Goal: Task Accomplishment & Management: Manage account settings

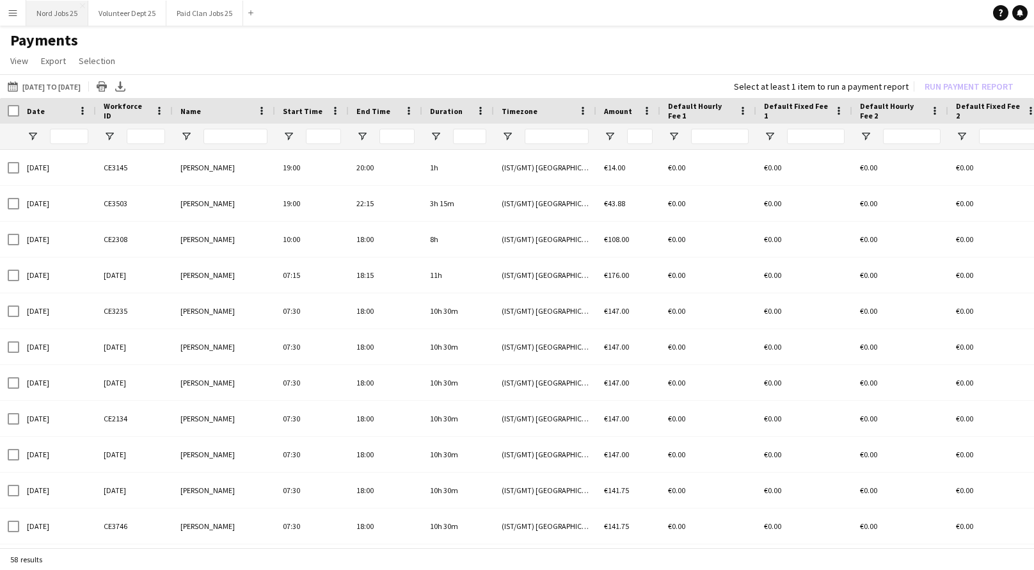
click at [36, 10] on button "Nord Jobs 25 Close" at bounding box center [57, 13] width 62 height 25
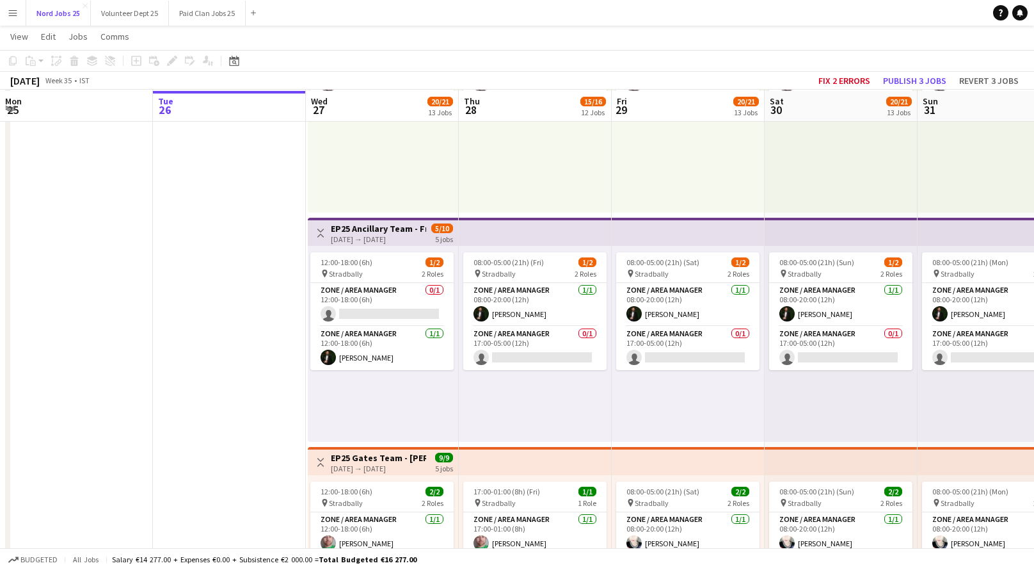
scroll to position [2306, 0]
click at [387, 224] on h3 "EP25 Ancillary Team - Freetown Event Ops (FR)" at bounding box center [378, 229] width 95 height 12
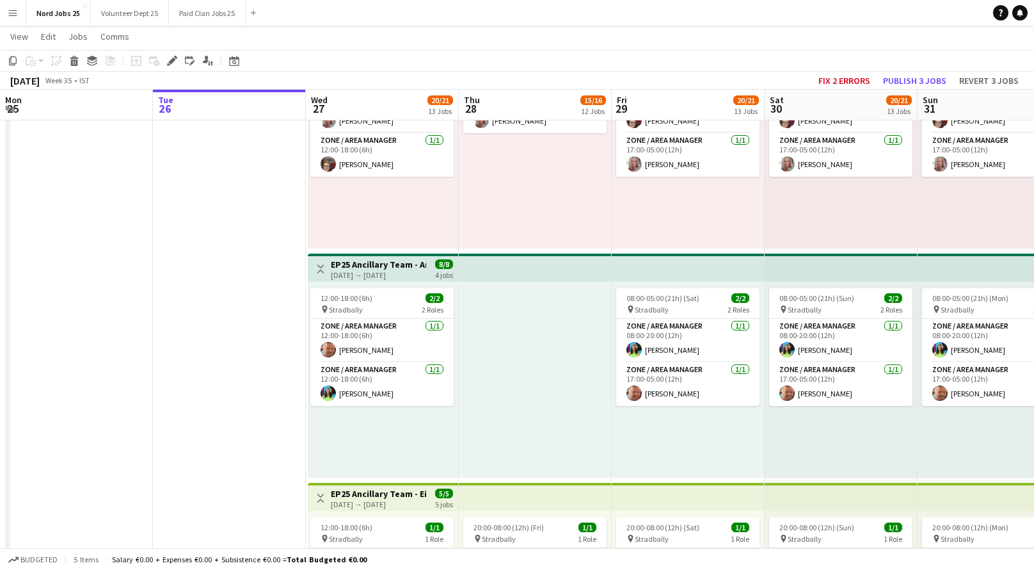
scroll to position [1808, 0]
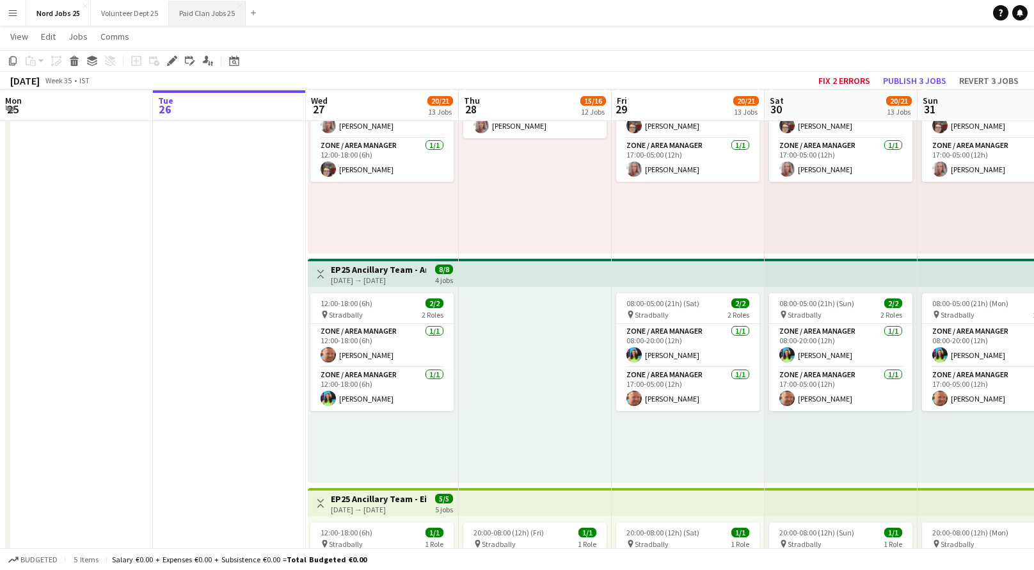
click at [205, 8] on button "Paid Clan Jobs 25 Close" at bounding box center [207, 13] width 77 height 25
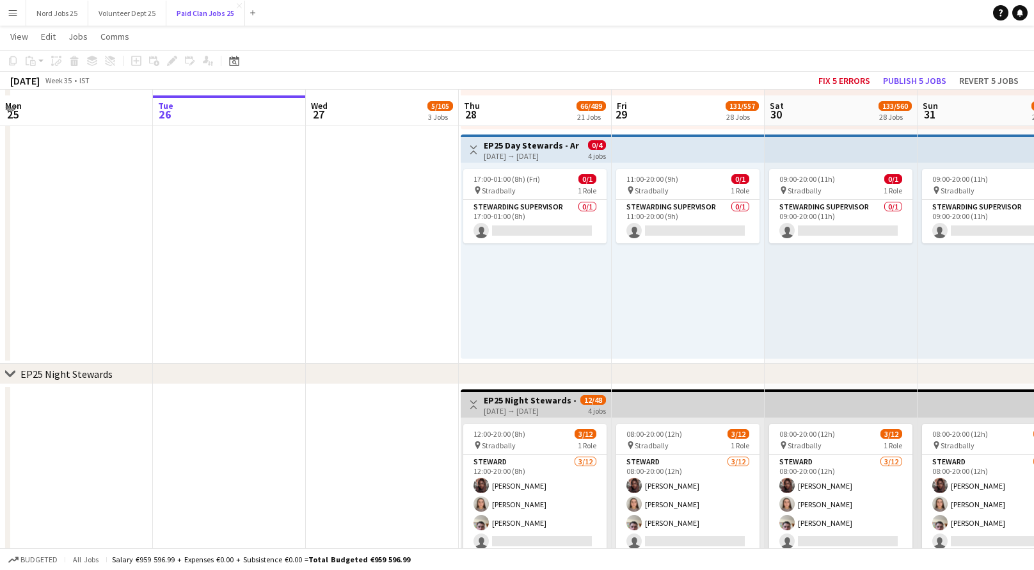
scroll to position [3338, 0]
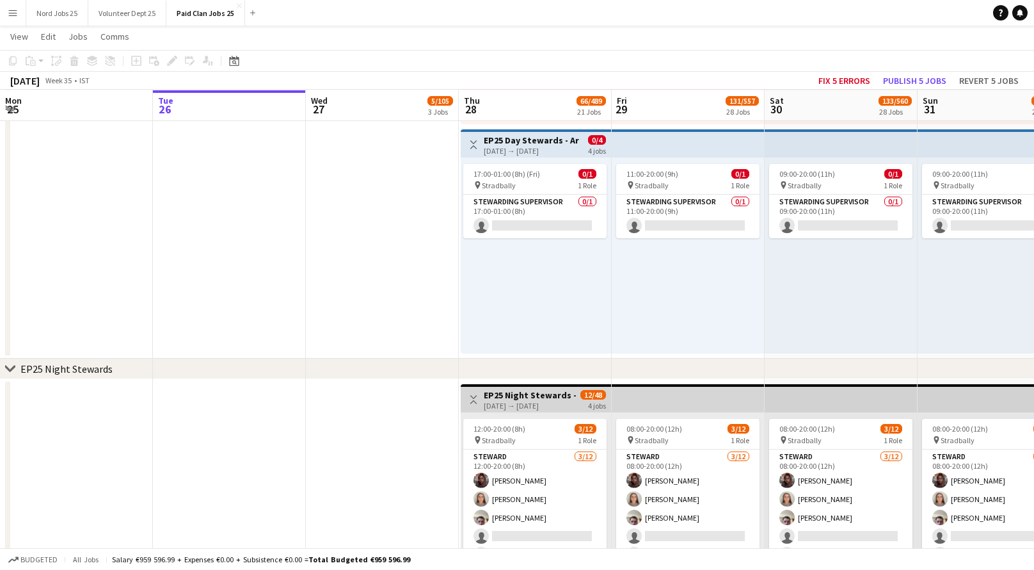
click at [503, 135] on h3 "EP25 Day Stewards - Arena" at bounding box center [531, 140] width 95 height 12
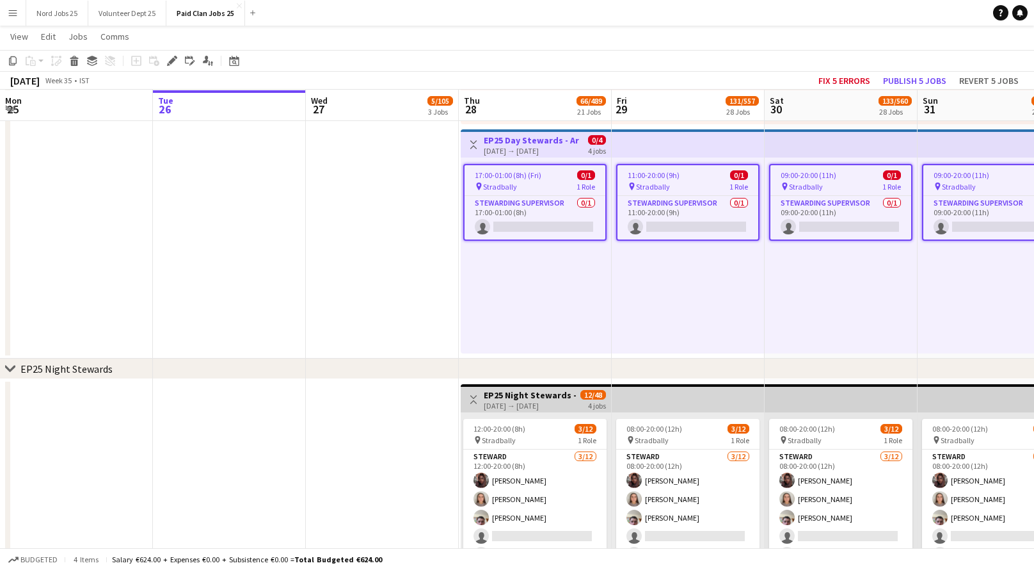
click at [503, 135] on h3 "EP25 Day Stewards - Arena" at bounding box center [531, 140] width 95 height 12
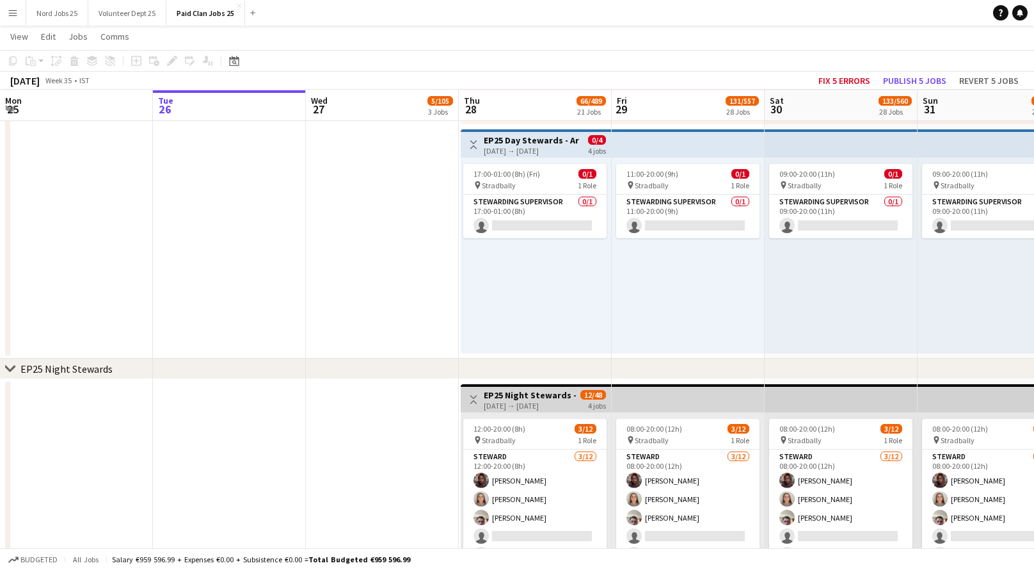
click at [503, 135] on h3 "EP25 Day Stewards - Arena" at bounding box center [531, 140] width 95 height 12
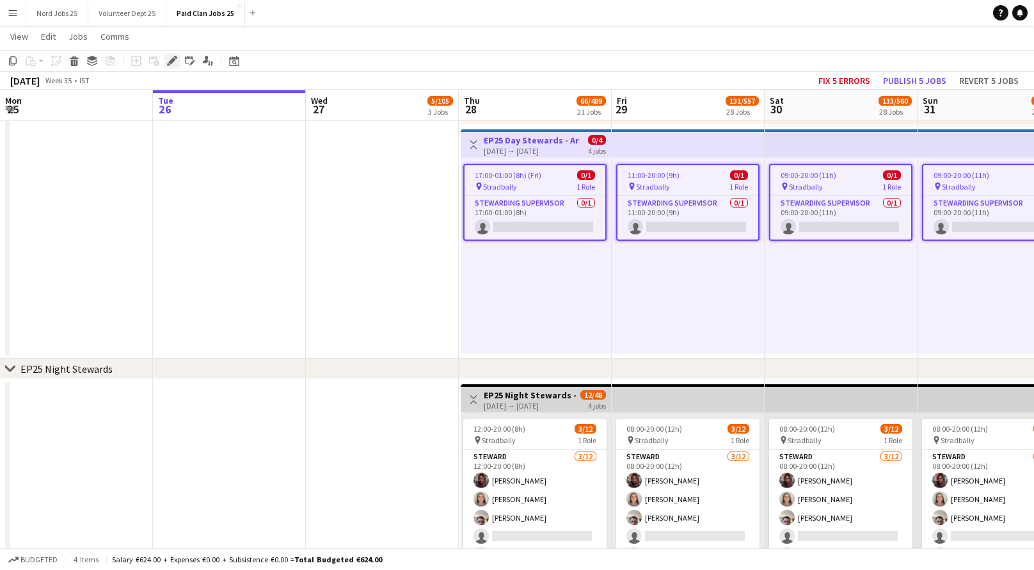
click at [170, 61] on icon at bounding box center [171, 61] width 7 height 7
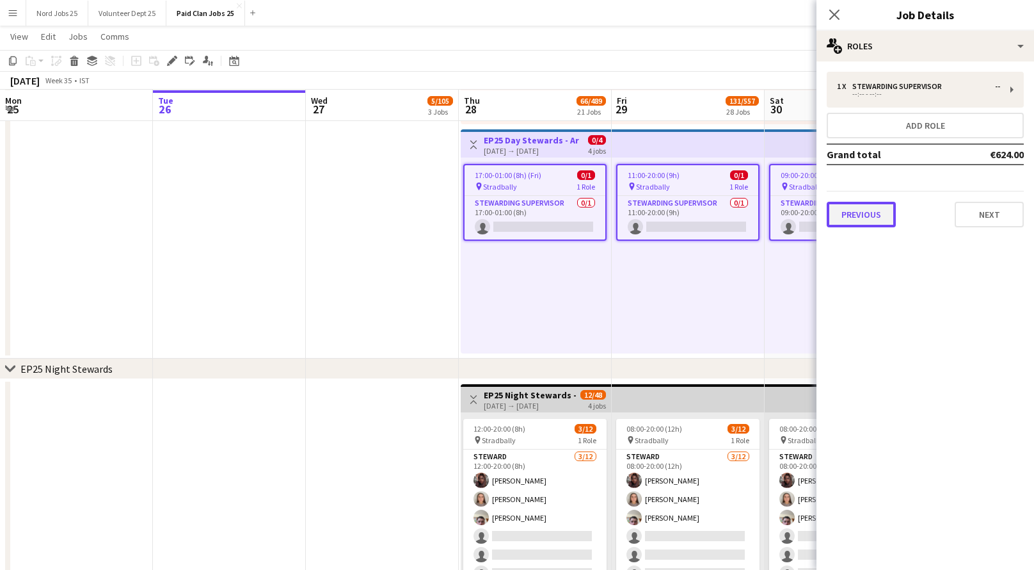
click at [880, 214] on button "Previous" at bounding box center [861, 215] width 69 height 26
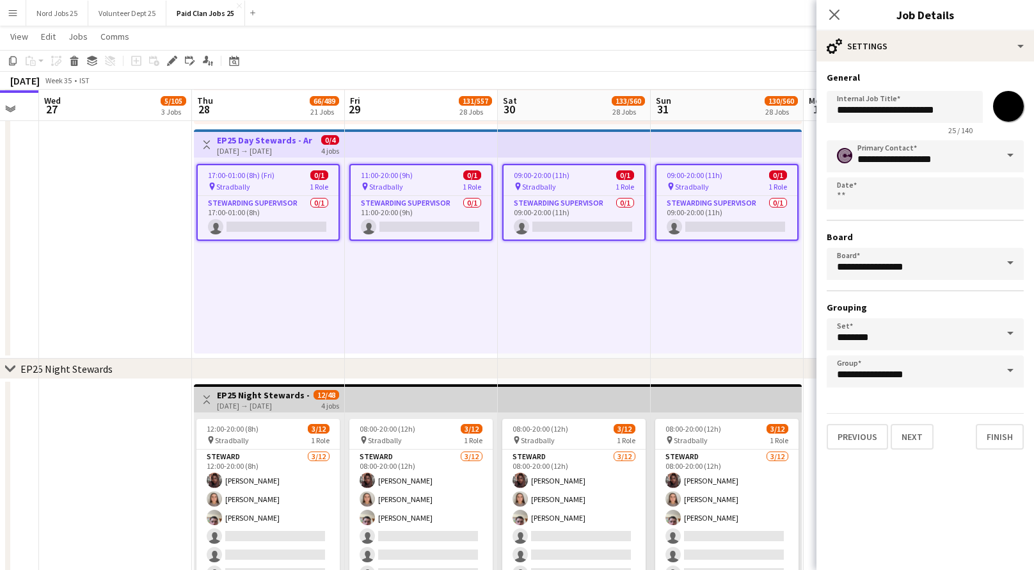
scroll to position [0, 428]
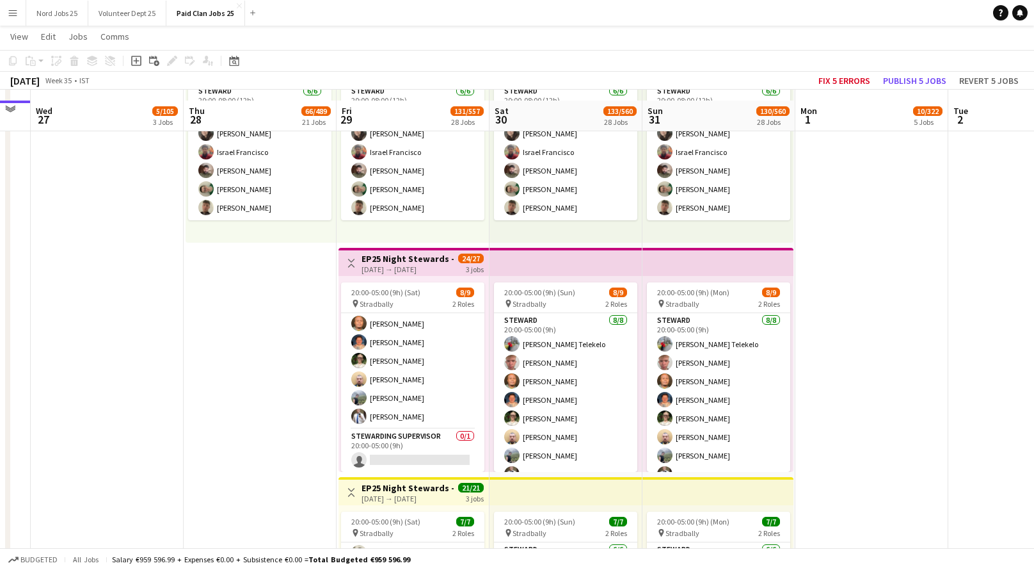
scroll to position [4616, 0]
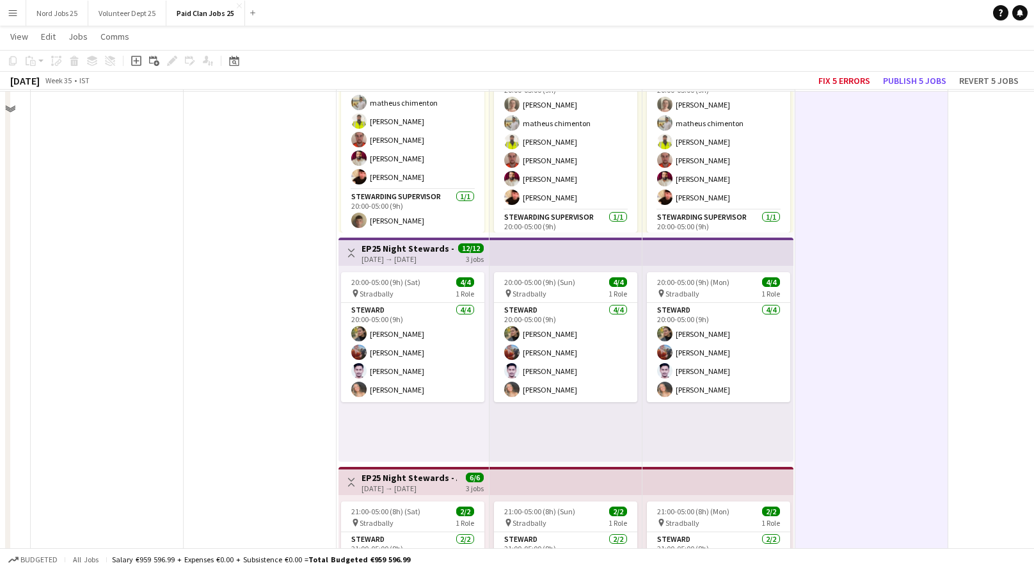
scroll to position [4973, 0]
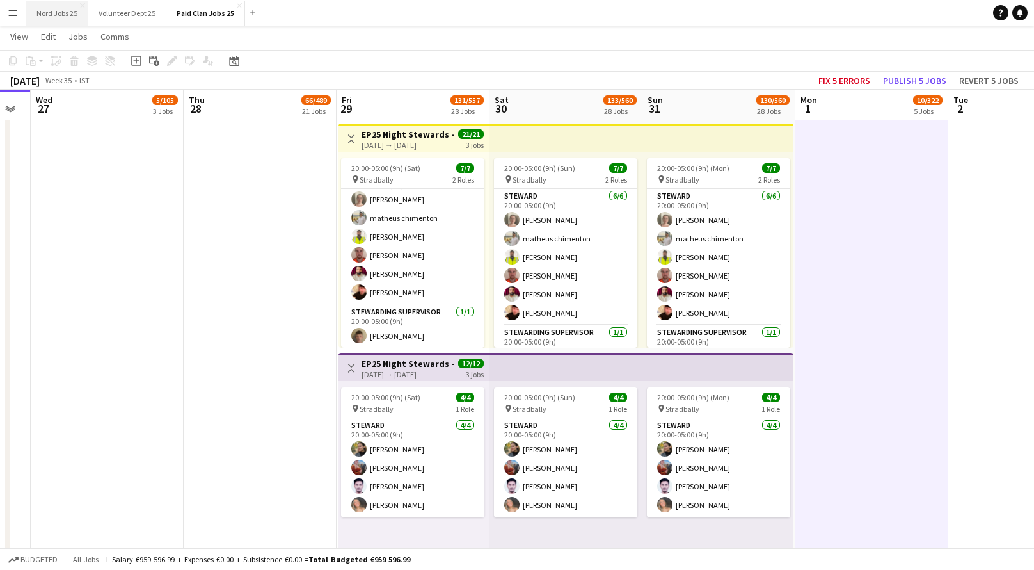
click at [62, 20] on button "Nord Jobs 25 Close" at bounding box center [57, 13] width 62 height 25
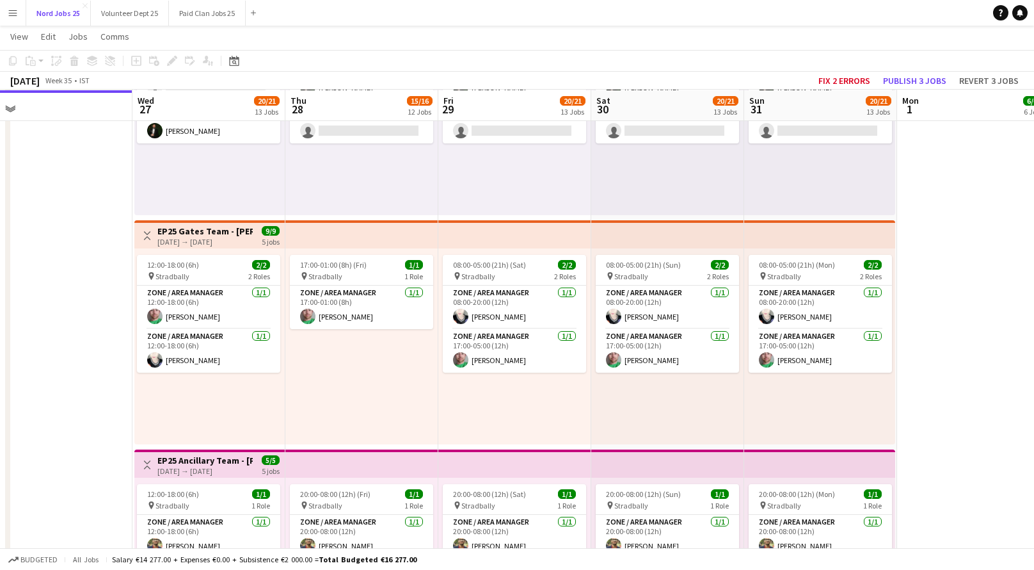
scroll to position [2534, 0]
click at [206, 13] on button "Paid Clan Jobs 25 Close" at bounding box center [207, 13] width 77 height 25
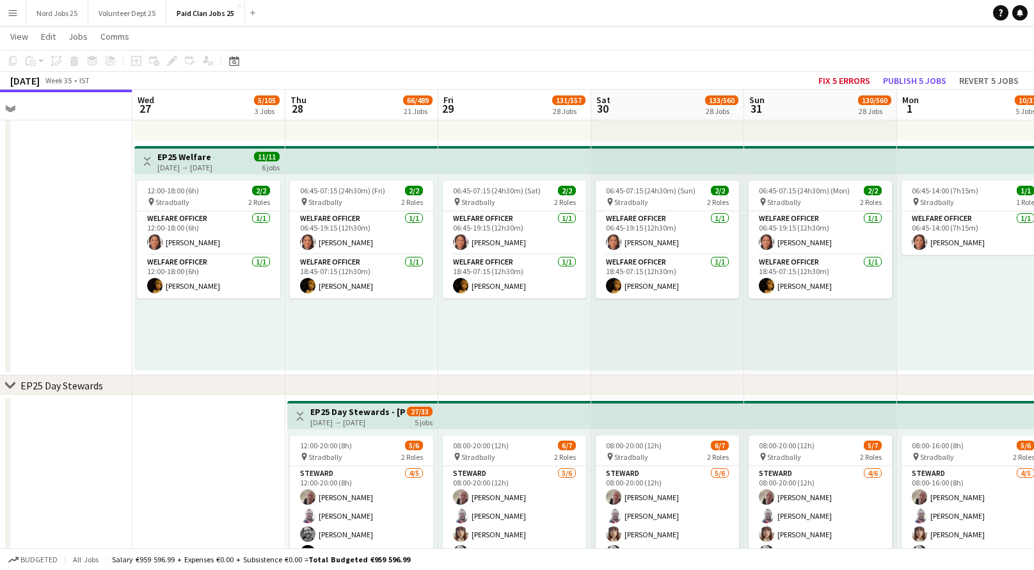
scroll to position [0, 316]
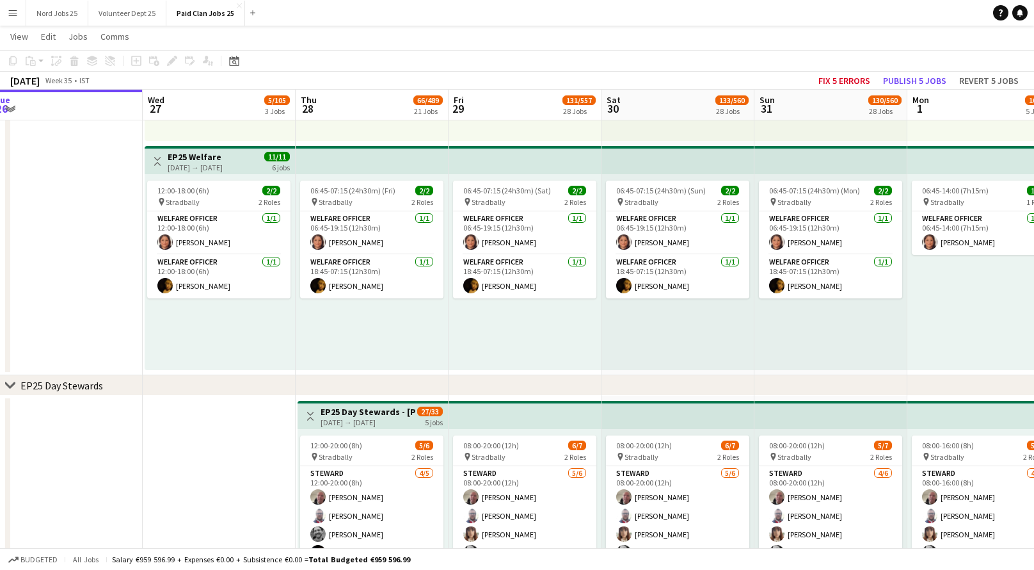
click at [263, 325] on div "12:00-18:00 (6h) 2/2 pin Stradbally 2 Roles Welfare Officer 1/1 12:00-18:00 (6h…" at bounding box center [220, 272] width 150 height 196
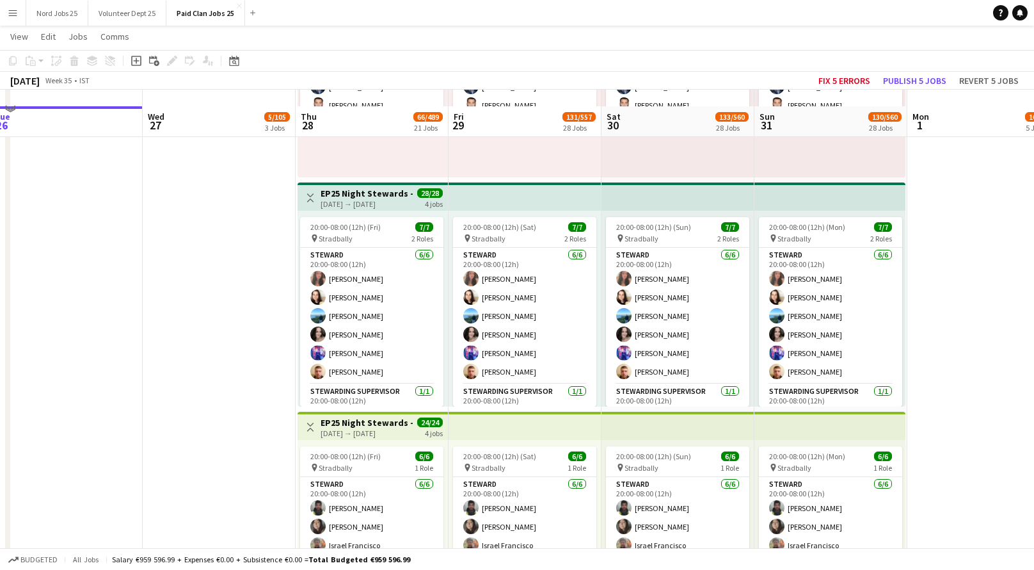
scroll to position [4243, 0]
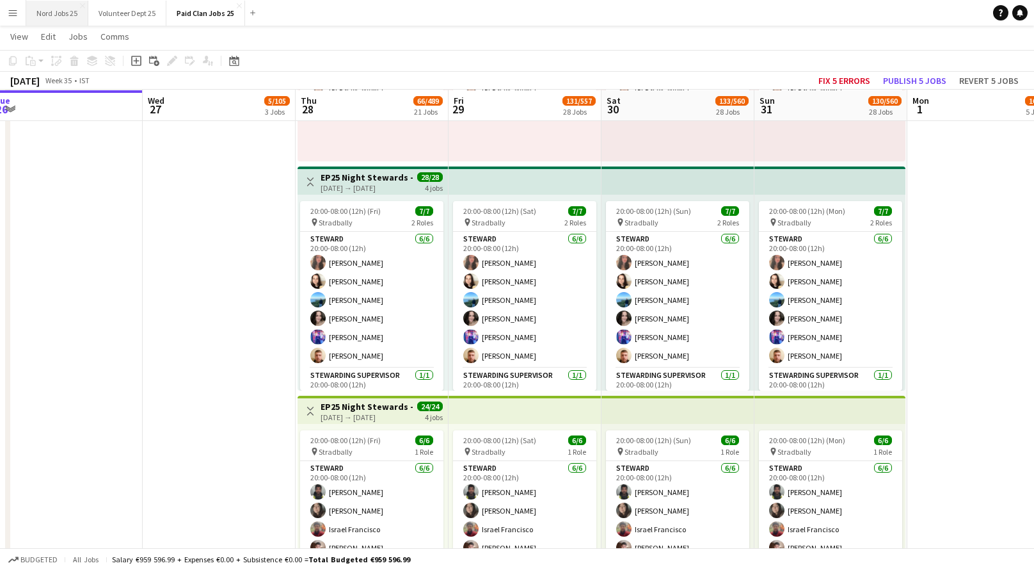
click at [60, 23] on button "Nord Jobs 25 Close" at bounding box center [57, 13] width 62 height 25
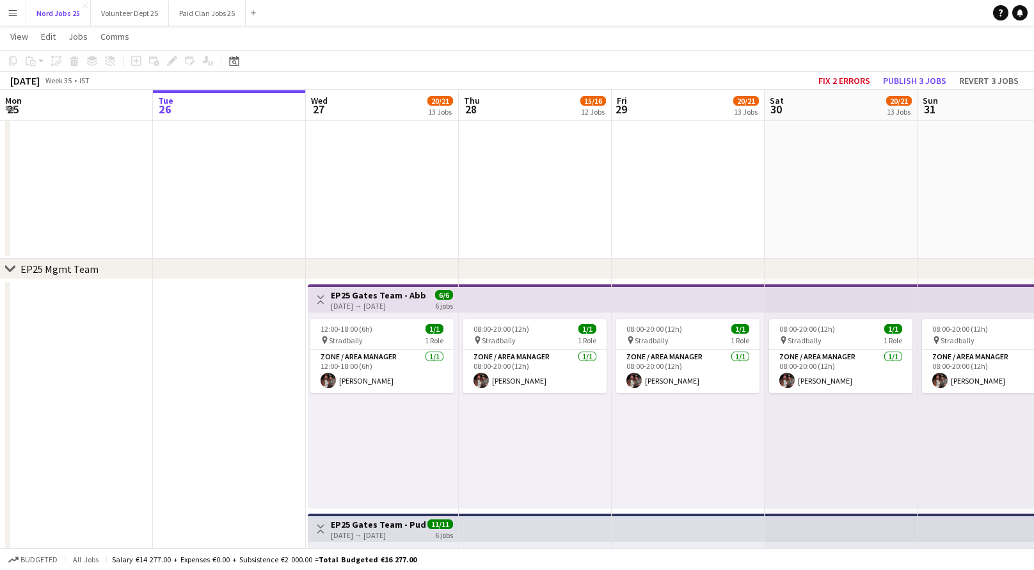
scroll to position [180, 0]
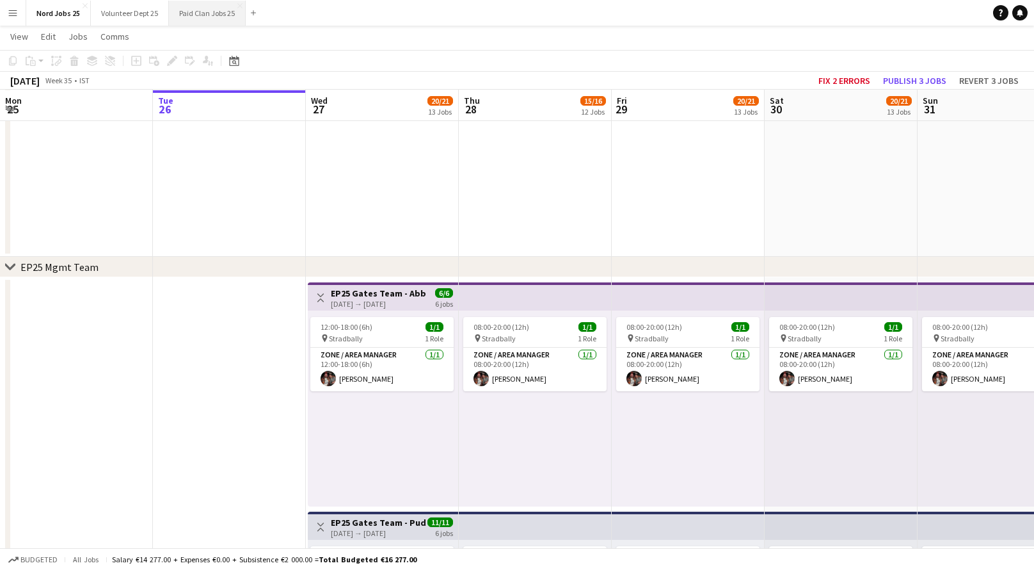
click at [198, 7] on button "Paid Clan Jobs 25 Close" at bounding box center [207, 13] width 77 height 25
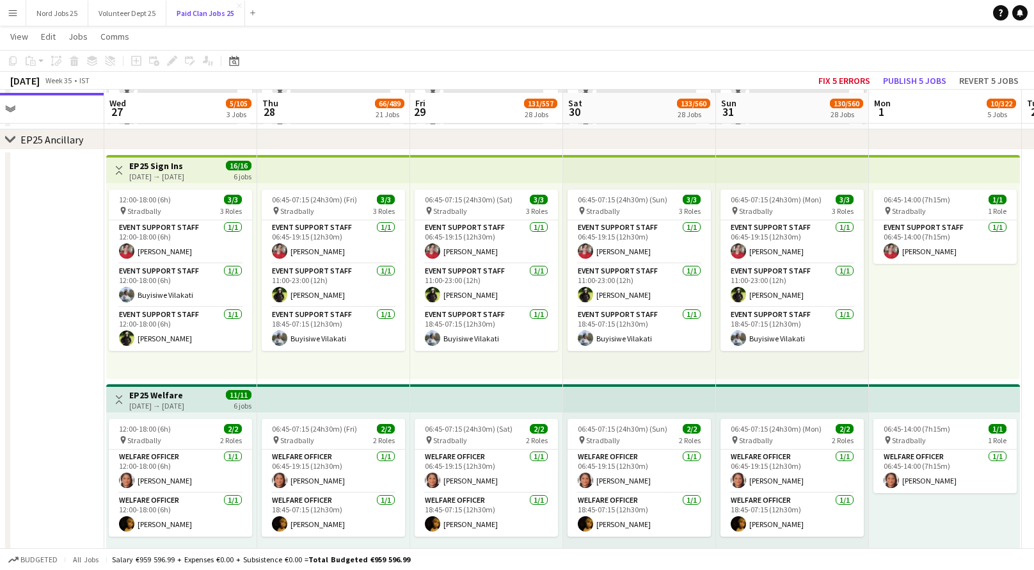
scroll to position [540, 0]
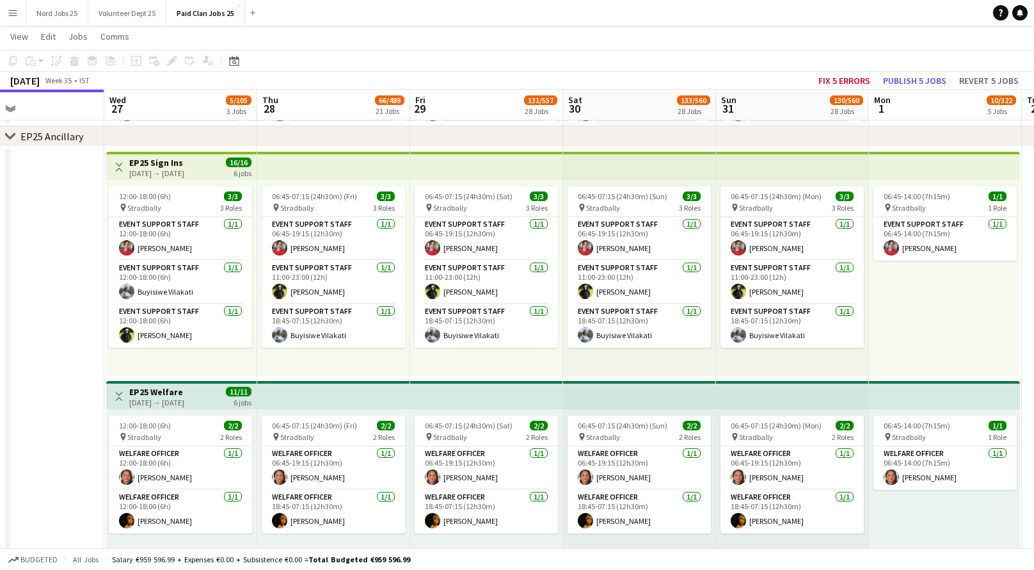
click at [324, 163] on app-top-bar at bounding box center [333, 166] width 153 height 28
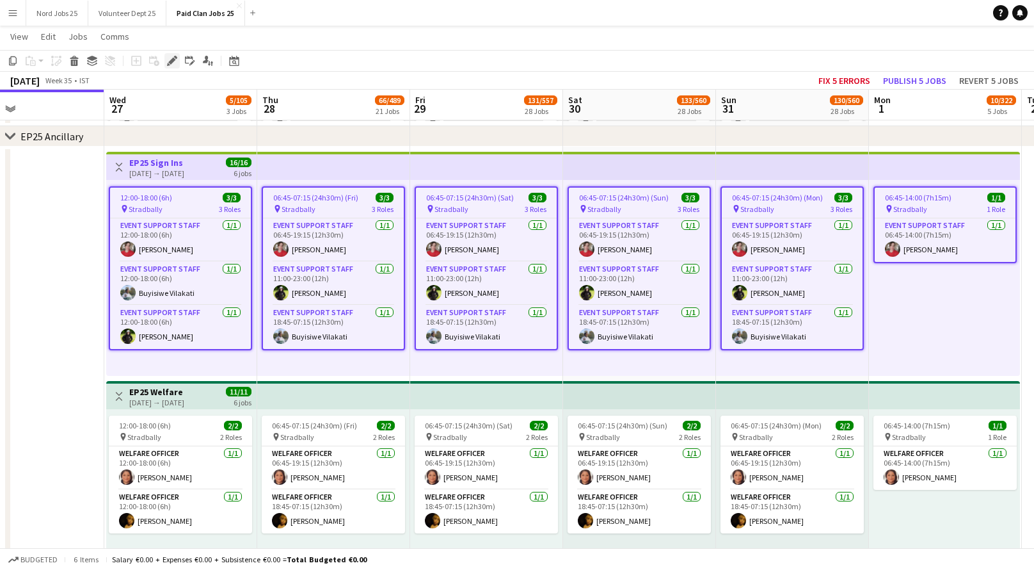
click at [171, 61] on icon at bounding box center [171, 61] width 7 height 7
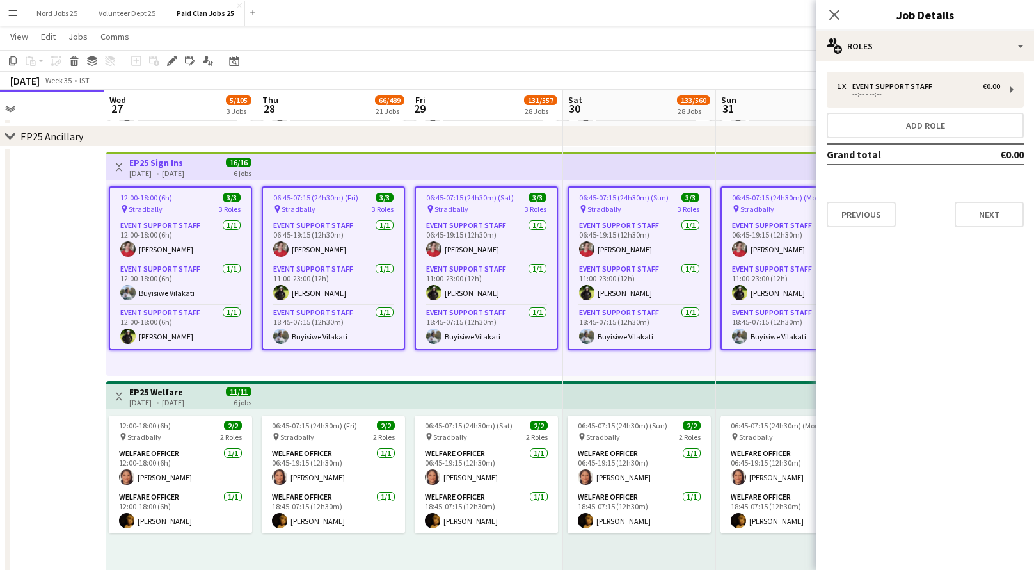
click at [324, 157] on app-top-bar at bounding box center [333, 166] width 153 height 28
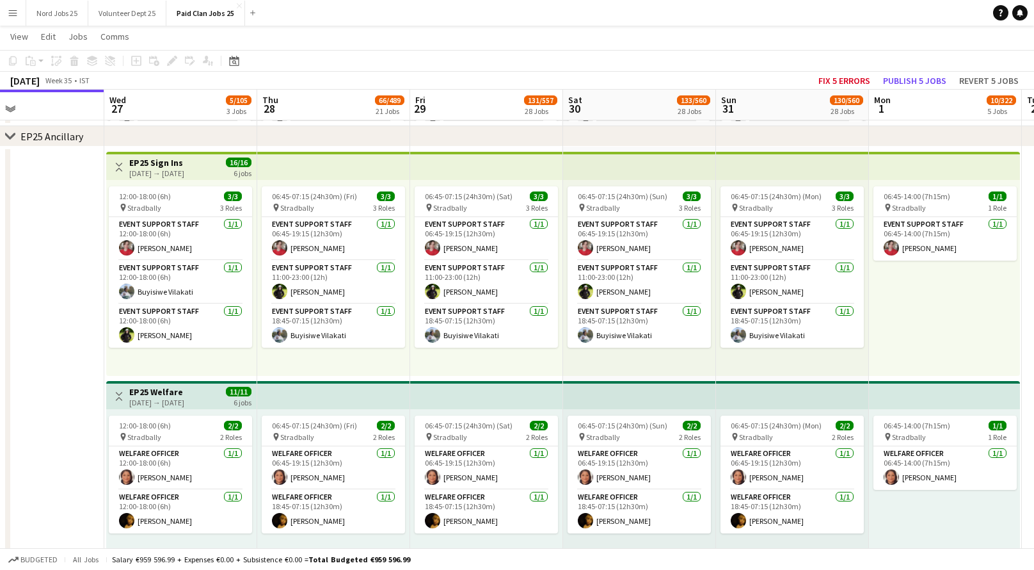
click at [321, 158] on app-top-bar at bounding box center [333, 166] width 153 height 28
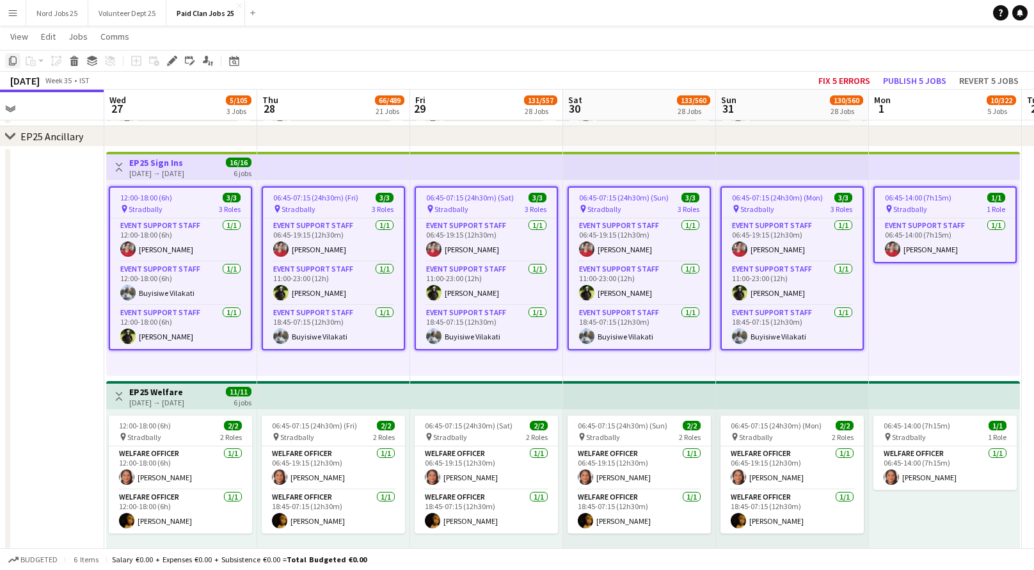
click at [10, 58] on icon at bounding box center [13, 60] width 8 height 9
click at [185, 378] on app-date-cell "Toggle View EP25 Sign Ins 27-08-2025 → 01-09-2025 16/16 6 jobs 12:00-18:00 (6h)…" at bounding box center [180, 378] width 153 height 463
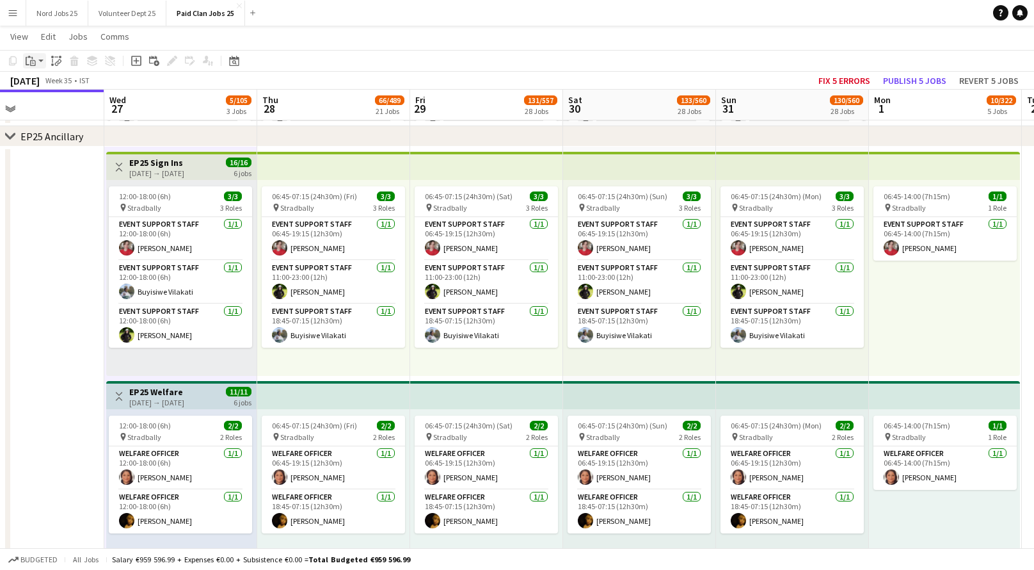
click at [38, 61] on app-action-btn "Paste" at bounding box center [34, 60] width 23 height 15
click at [54, 81] on link "Paste Ctrl+V" at bounding box center [94, 85] width 120 height 12
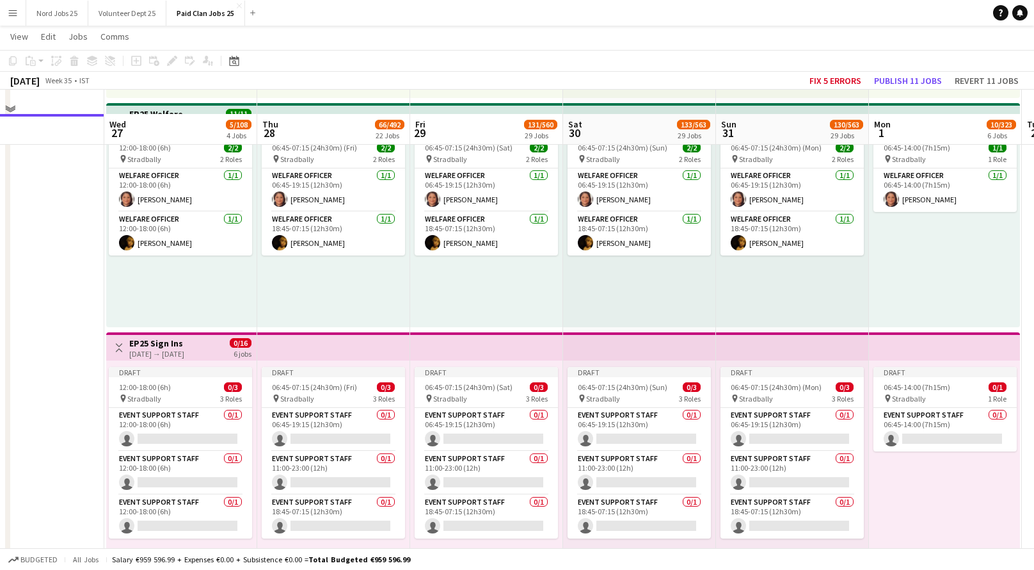
scroll to position [844, 0]
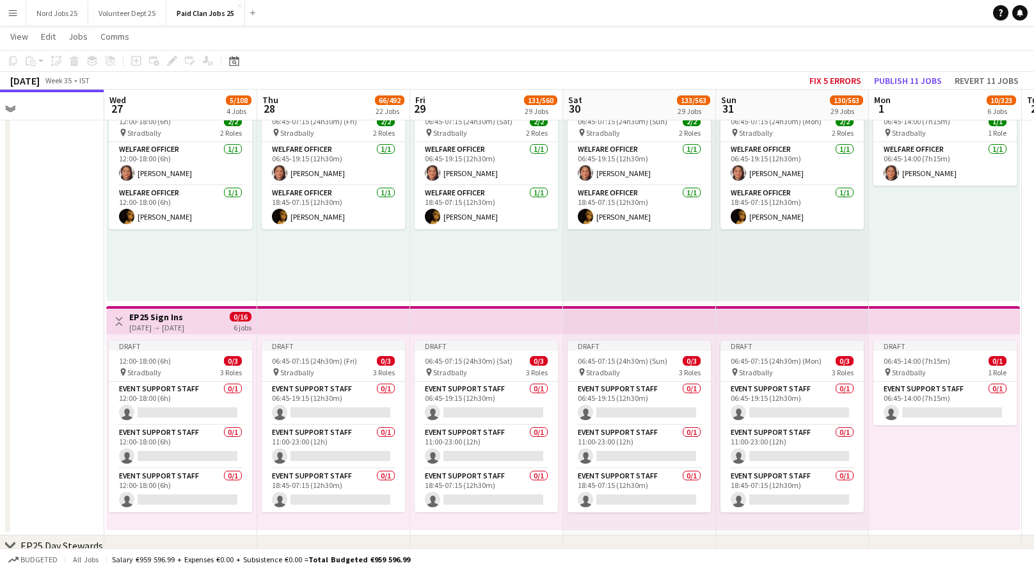
click at [212, 308] on app-top-bar "Toggle View EP25 Sign Ins 27-08-2025 → 01-09-2025 0/16 6 jobs" at bounding box center [181, 320] width 150 height 28
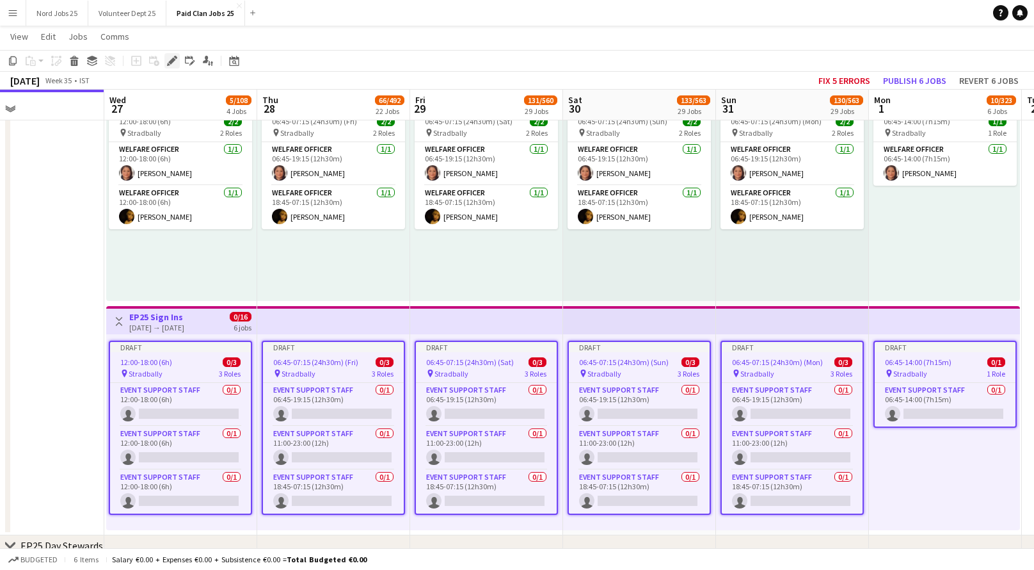
click at [170, 58] on icon "Edit" at bounding box center [172, 61] width 10 height 10
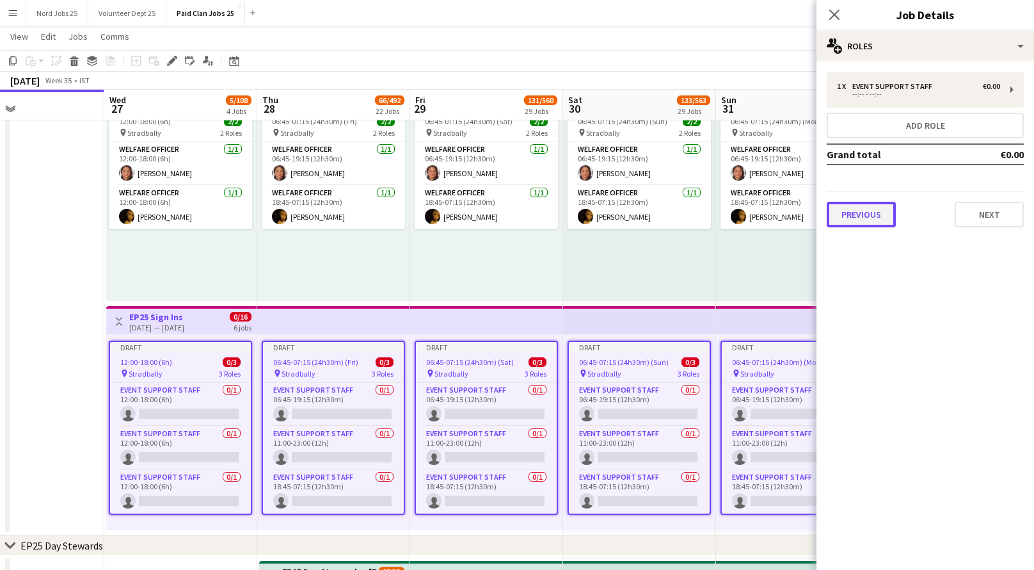
click at [857, 211] on button "Previous" at bounding box center [861, 215] width 69 height 26
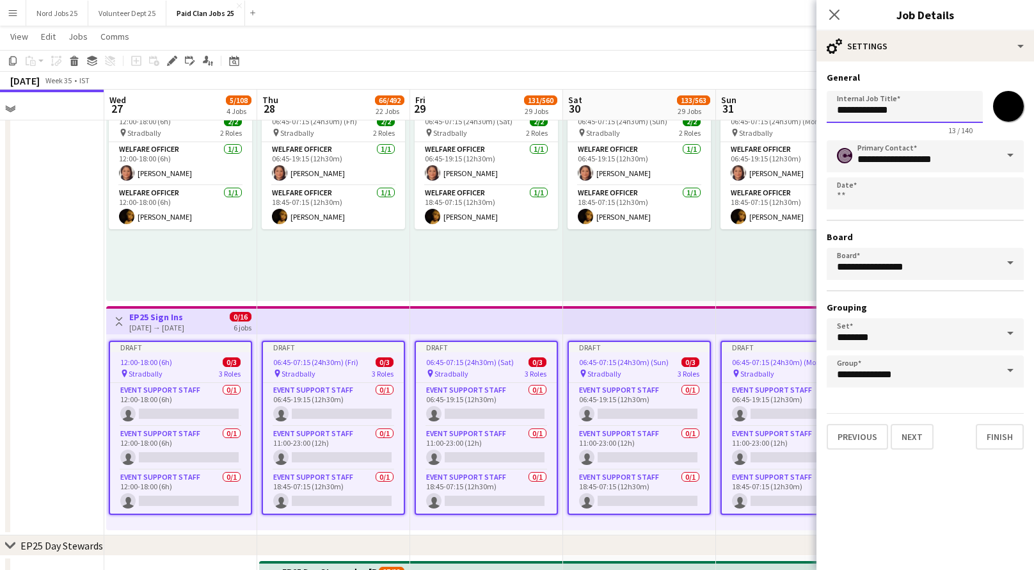
click at [912, 108] on input "**********" at bounding box center [905, 107] width 156 height 32
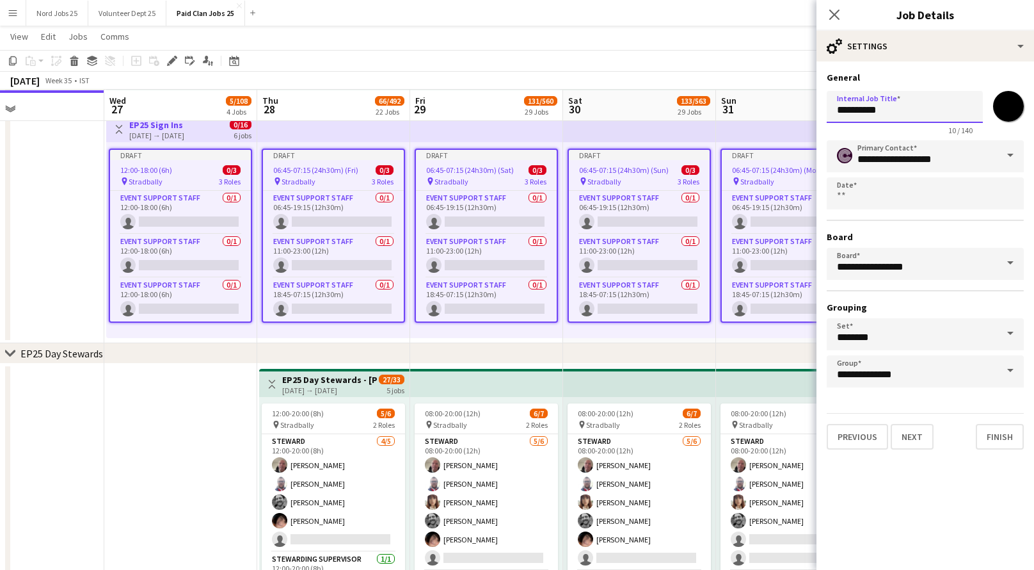
scroll to position [1032, 0]
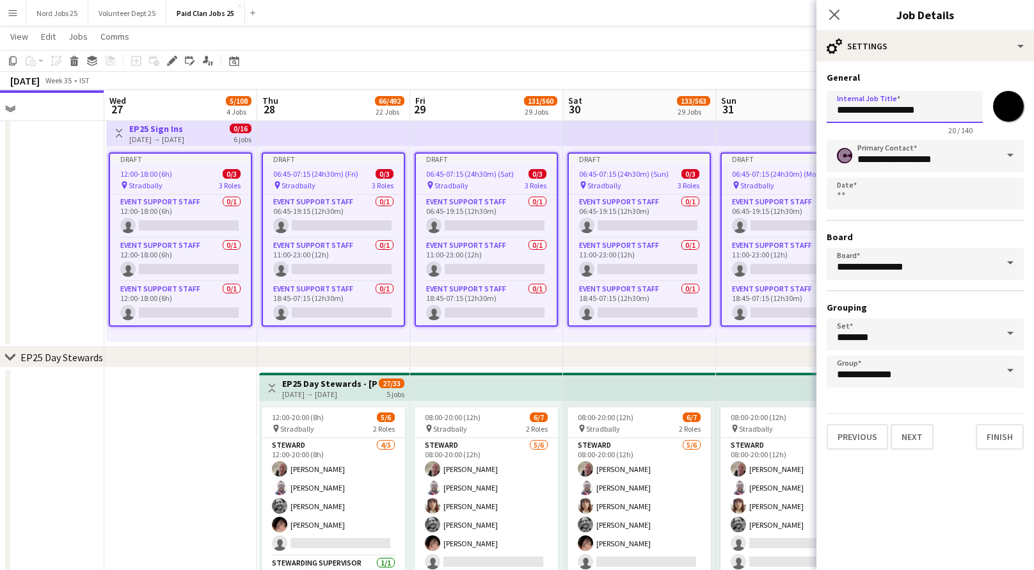
type input "**********"
click at [910, 431] on button "Next" at bounding box center [912, 437] width 43 height 26
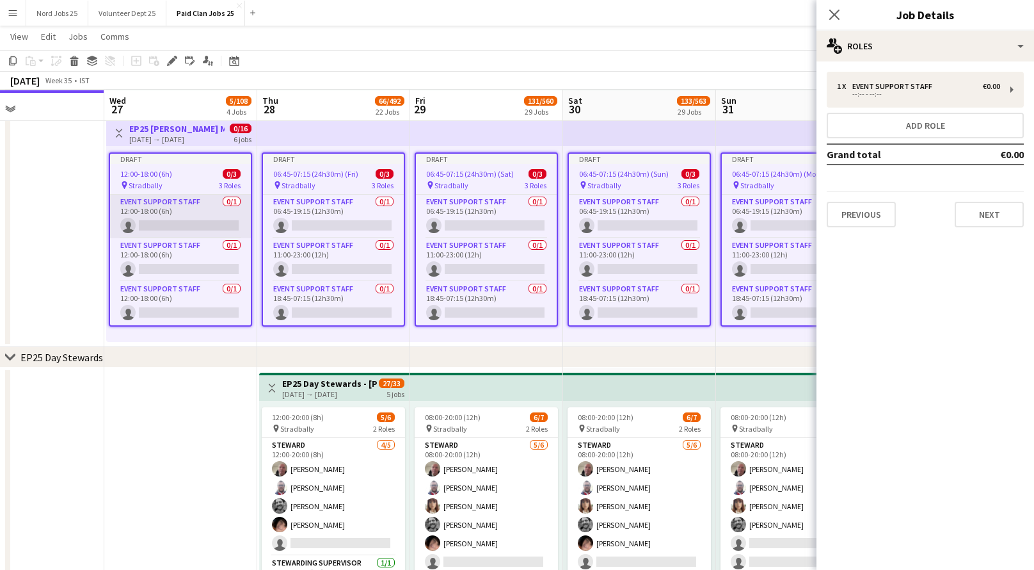
click at [191, 195] on app-card-role "Event Support Staff 0/1 12:00-18:00 (6h) single-neutral-actions" at bounding box center [180, 217] width 141 height 44
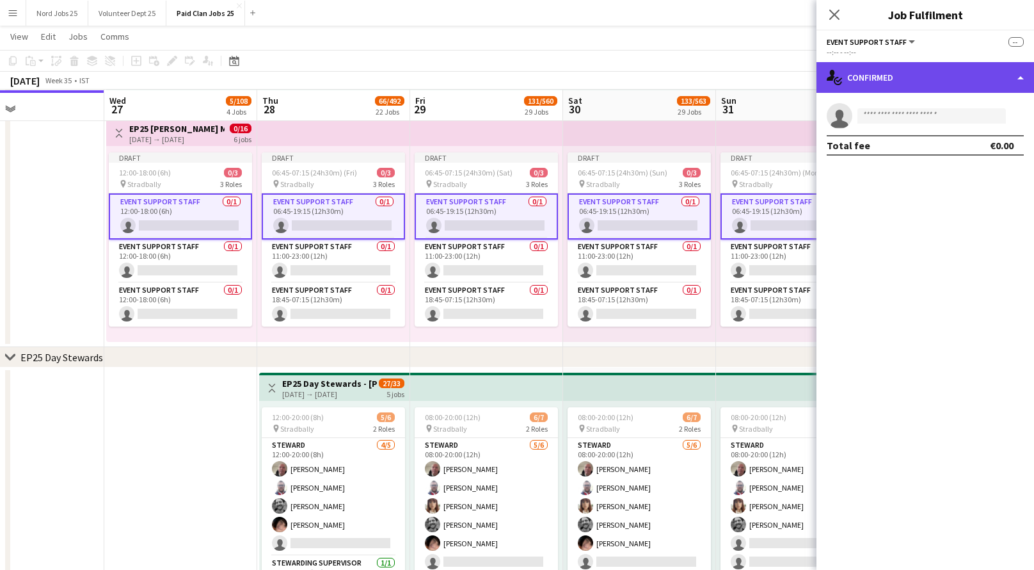
click at [895, 72] on div "single-neutral-actions-check-2 Confirmed" at bounding box center [926, 77] width 218 height 31
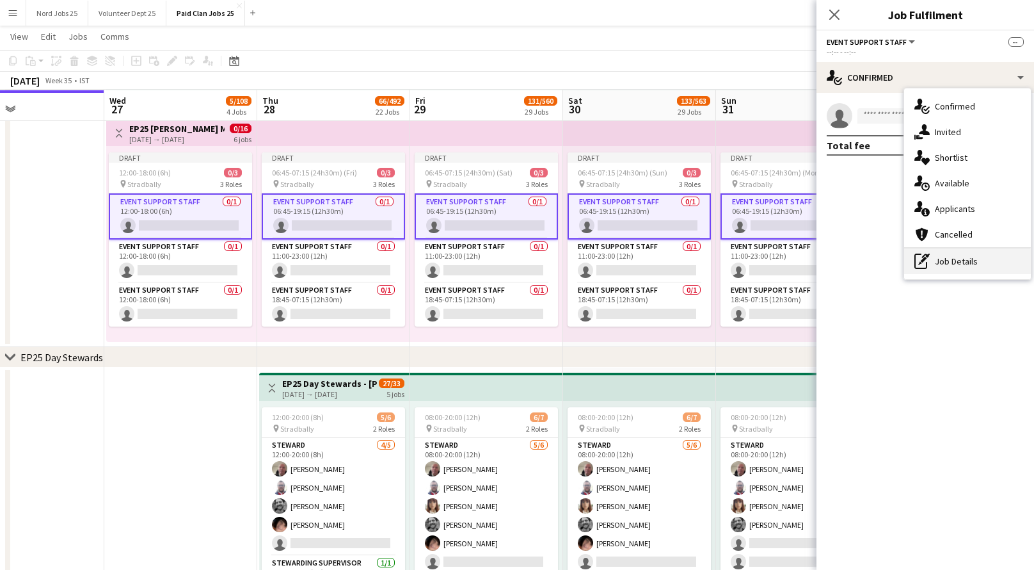
click at [959, 262] on div "pen-write Job Details" at bounding box center [968, 261] width 127 height 26
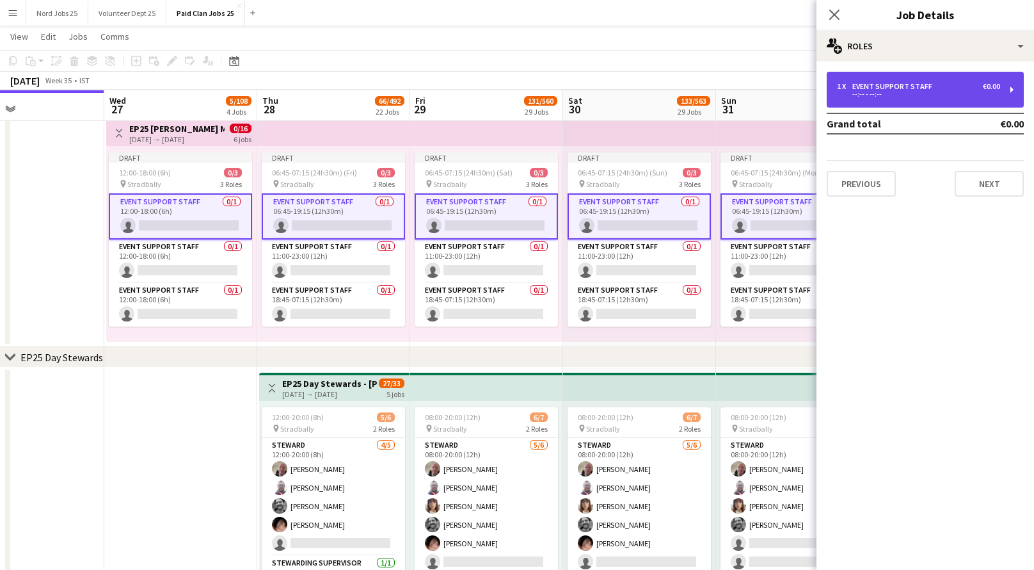
click at [904, 82] on div "Event Support Staff" at bounding box center [895, 86] width 85 height 9
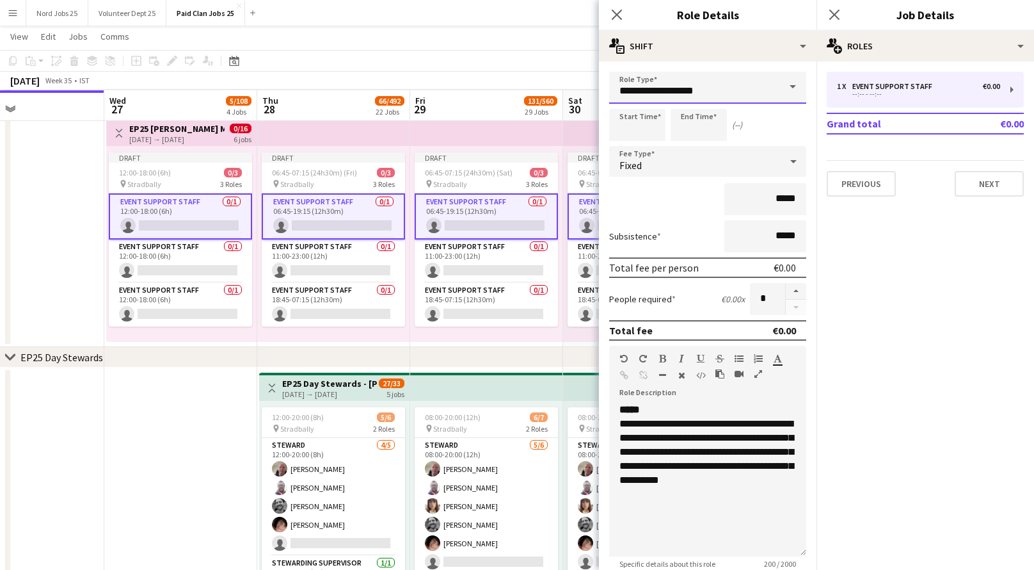
click at [698, 83] on input "**********" at bounding box center [707, 88] width 197 height 32
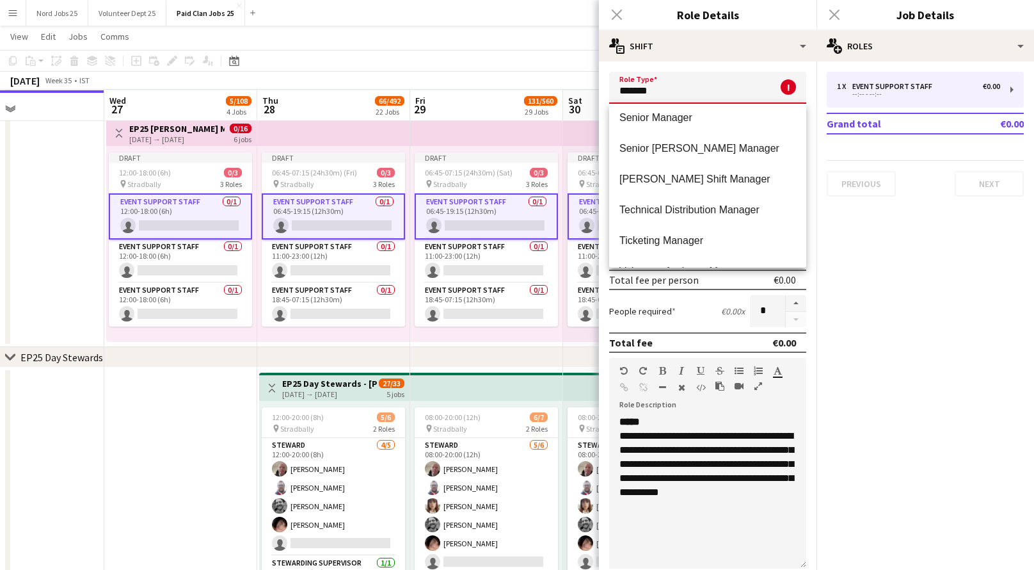
scroll to position [258, 0]
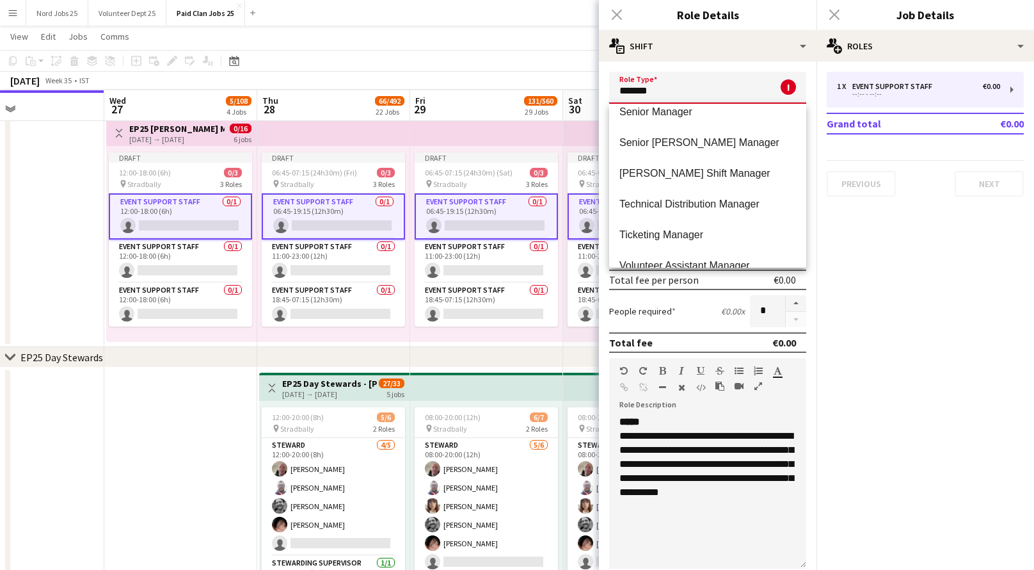
click at [712, 168] on span "Steward Shift Manager" at bounding box center [708, 173] width 177 height 12
type input "**********"
type input "******"
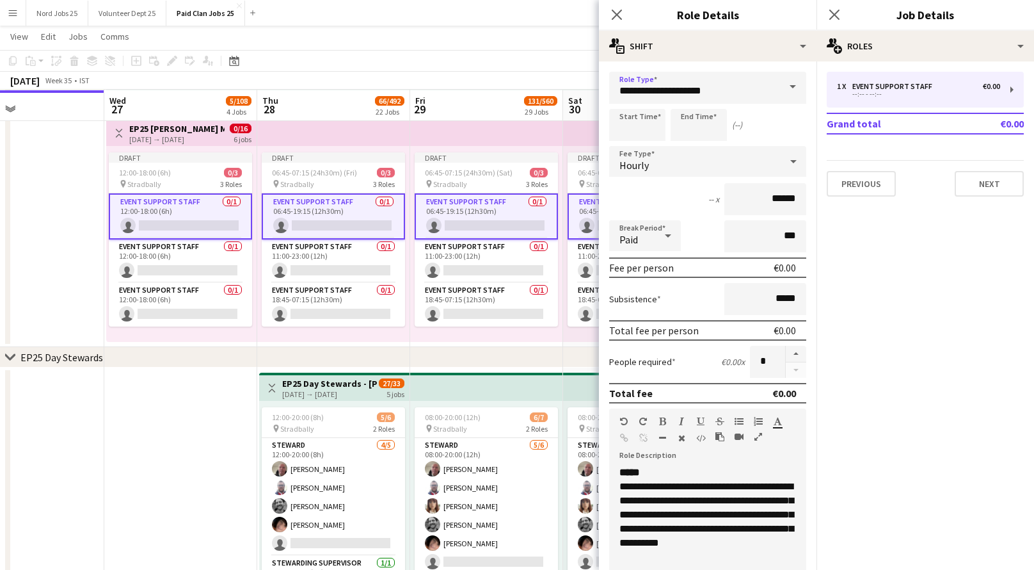
click at [789, 165] on icon at bounding box center [793, 162] width 15 height 26
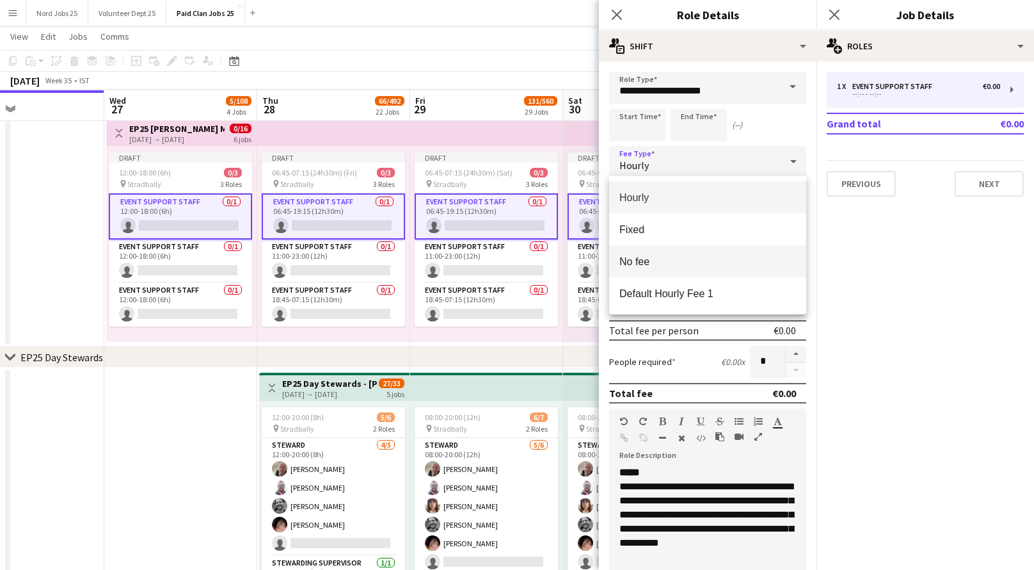
click at [755, 252] on mat-option "No fee" at bounding box center [707, 261] width 197 height 32
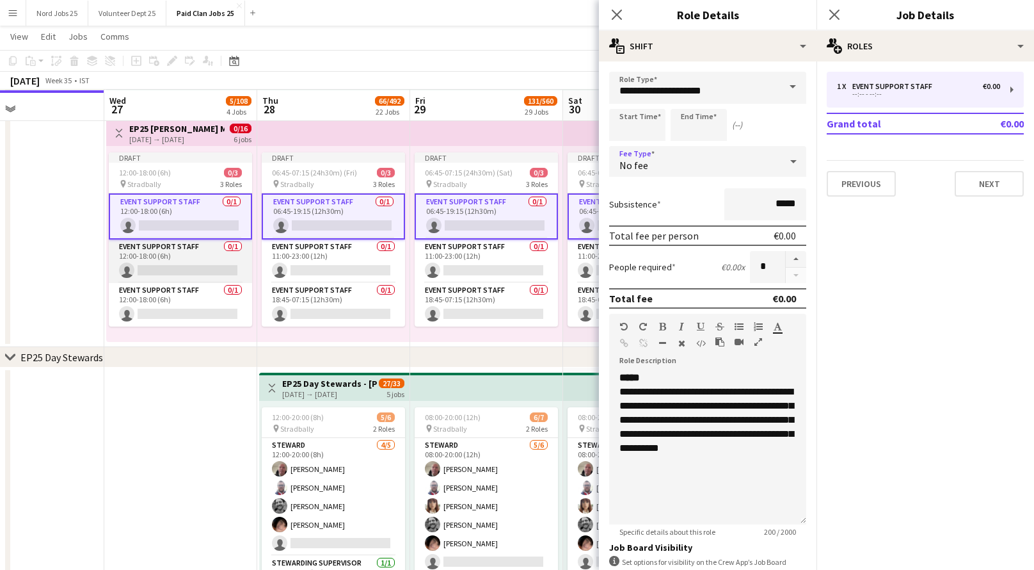
click at [164, 258] on app-card-role "Event Support Staff 0/1 12:00-18:00 (6h) single-neutral-actions" at bounding box center [180, 261] width 143 height 44
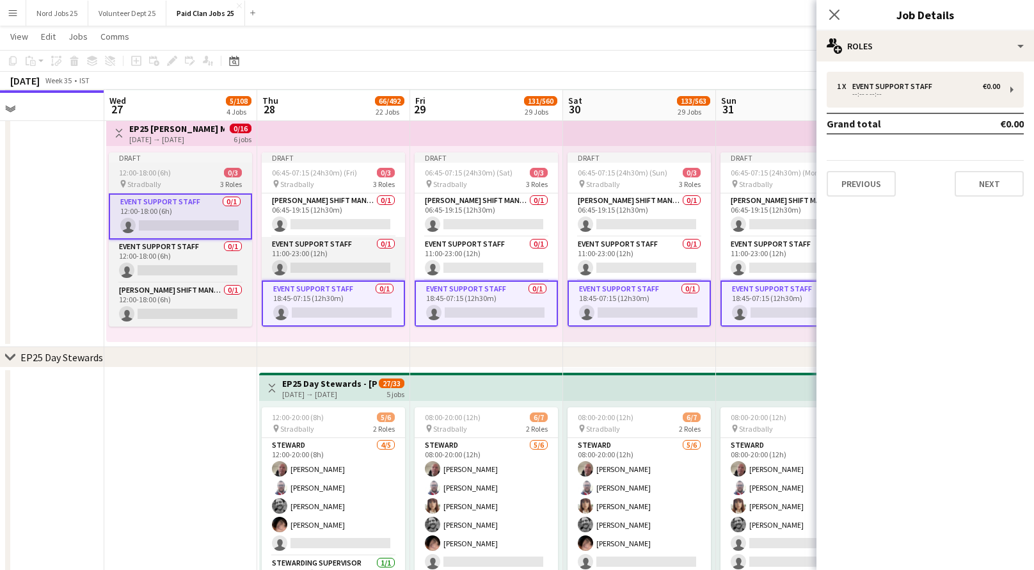
click at [339, 260] on app-card-role "Event Support Staff 0/1 11:00-23:00 (12h) single-neutral-actions" at bounding box center [333, 259] width 143 height 44
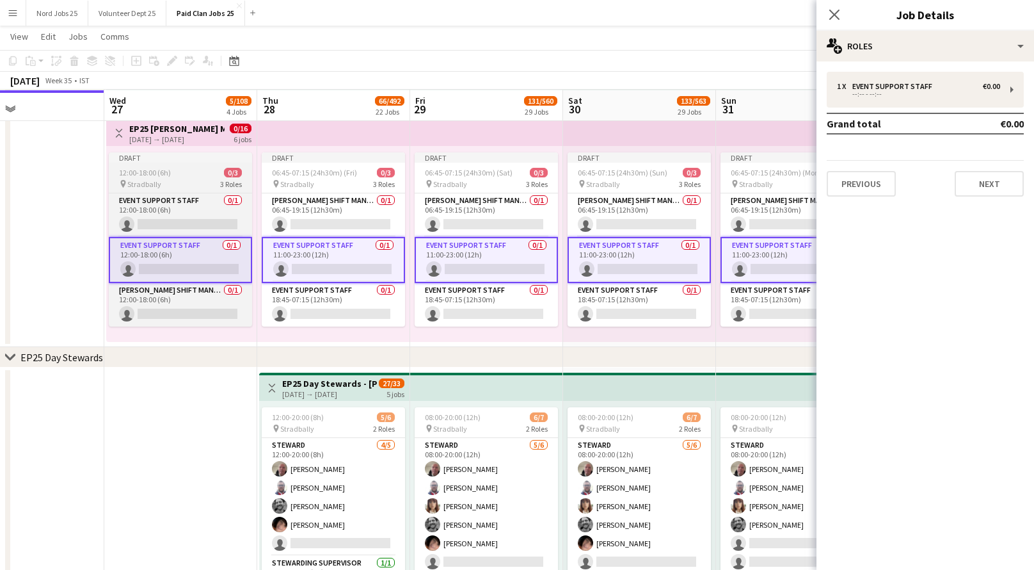
click at [460, 264] on app-card-role "Event Support Staff 0/1 11:00-23:00 (12h) single-neutral-actions" at bounding box center [486, 260] width 143 height 46
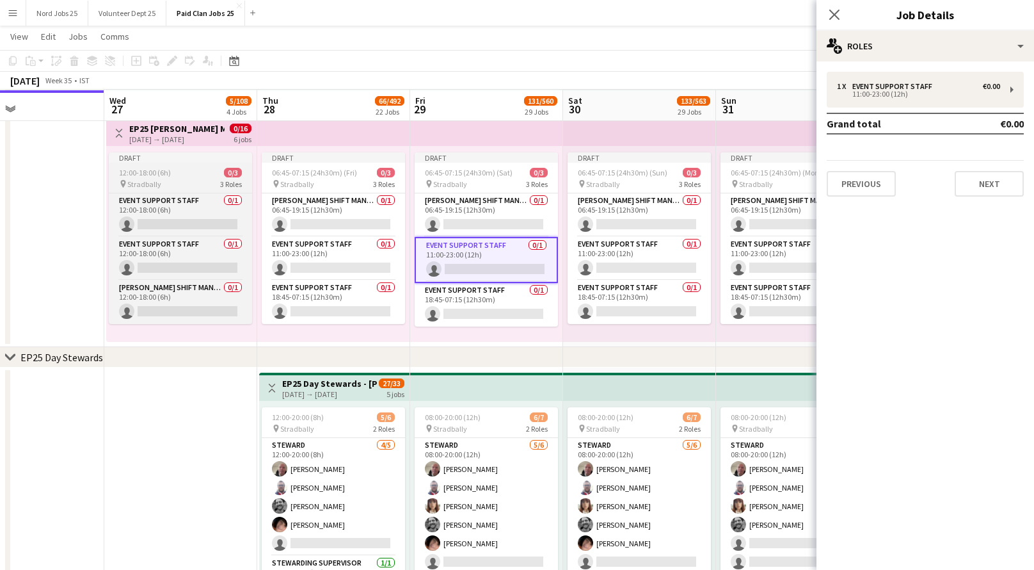
click at [460, 264] on app-card-role "Event Support Staff 0/1 11:00-23:00 (12h) single-neutral-actions" at bounding box center [486, 260] width 143 height 46
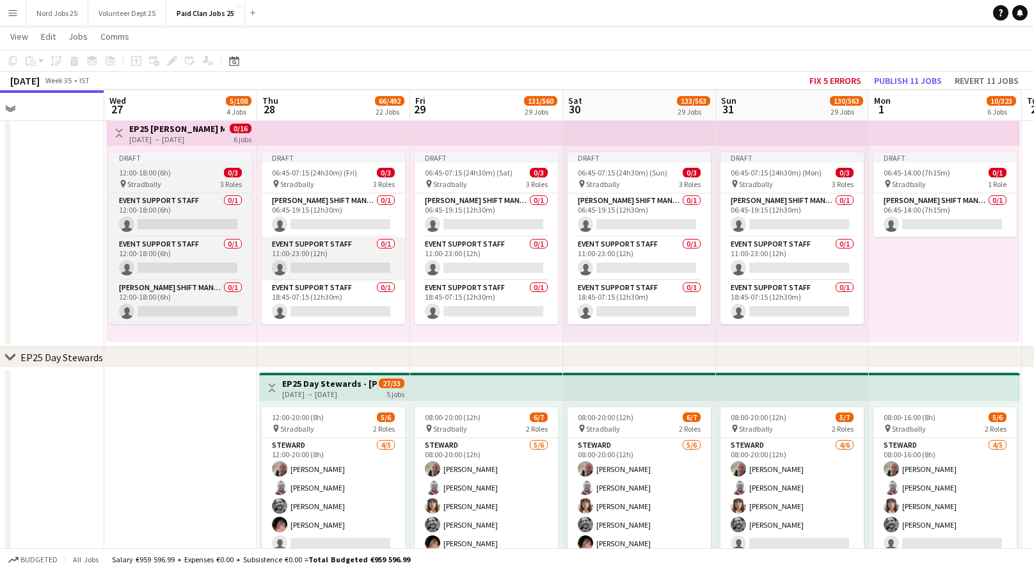
click at [363, 261] on app-card-role "Event Support Staff 0/1 11:00-23:00 (12h) single-neutral-actions" at bounding box center [333, 259] width 143 height 44
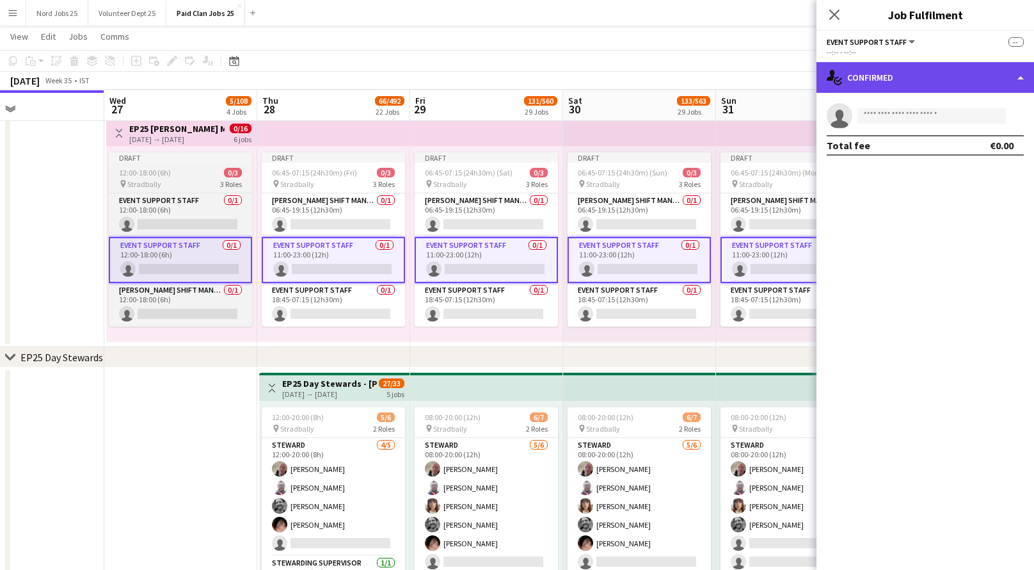
click at [925, 67] on div "single-neutral-actions-check-2 Confirmed" at bounding box center [926, 77] width 218 height 31
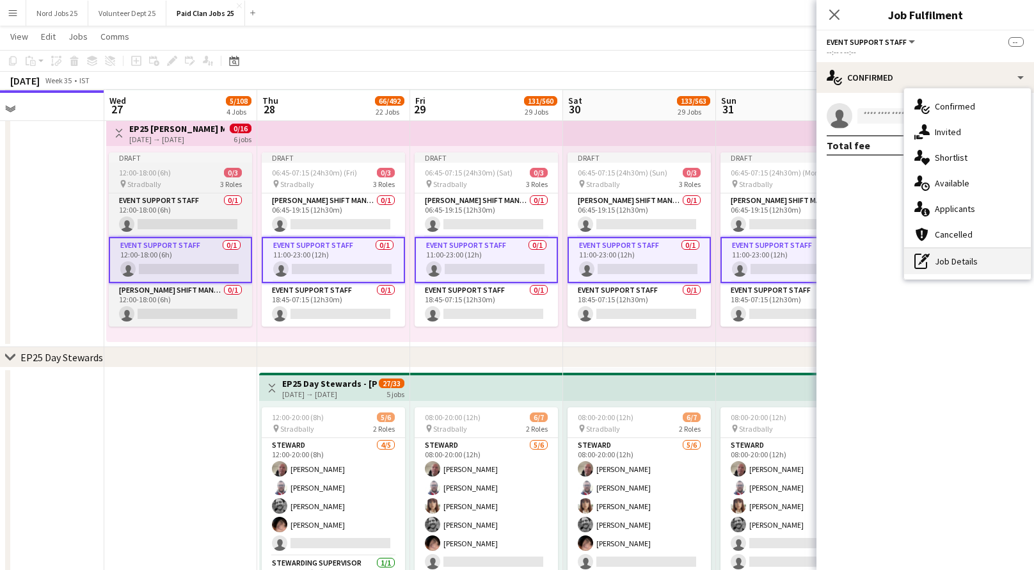
click at [930, 259] on div "pen-write Job Details" at bounding box center [968, 261] width 127 height 26
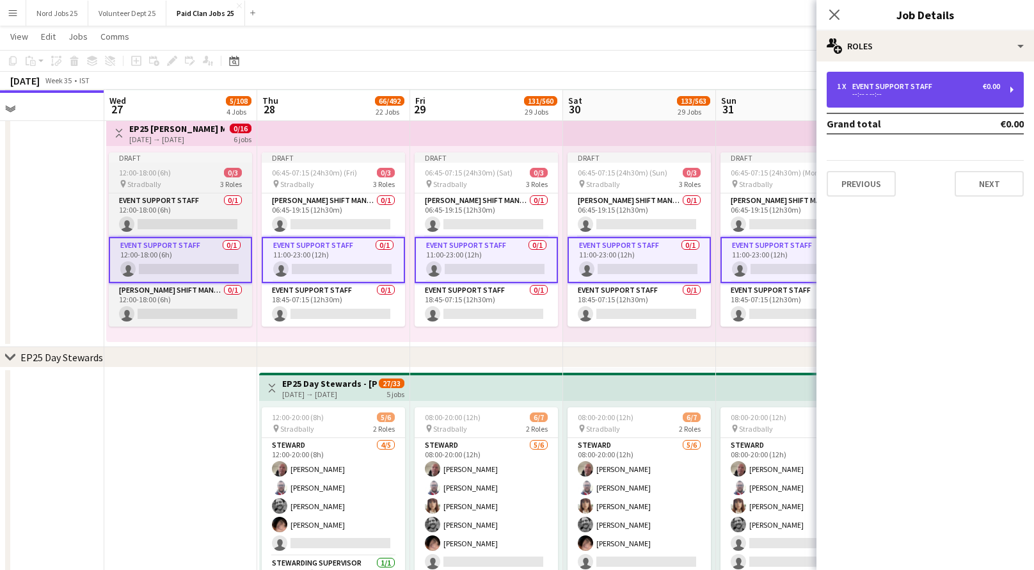
click at [878, 85] on div "Event Support Staff" at bounding box center [895, 86] width 85 height 9
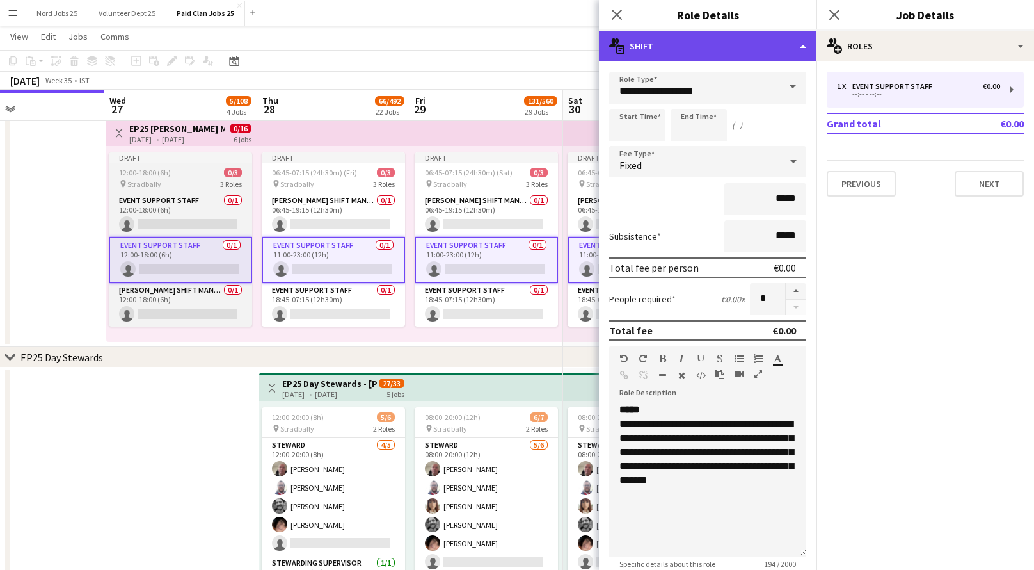
click at [720, 52] on div "multiple-actions-text Shift" at bounding box center [708, 46] width 218 height 31
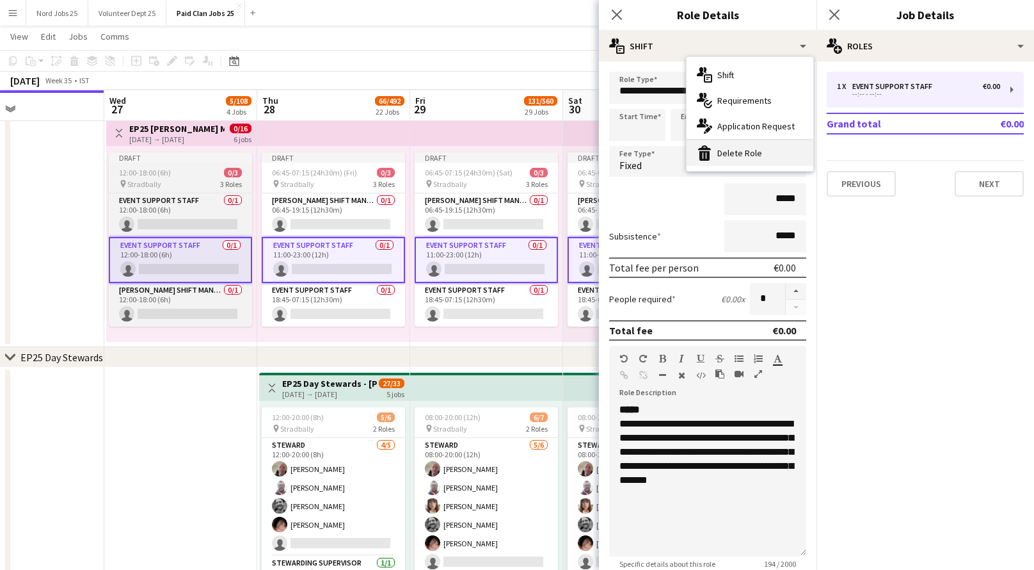
click at [730, 151] on div "bin-2 Delete Role" at bounding box center [750, 153] width 127 height 26
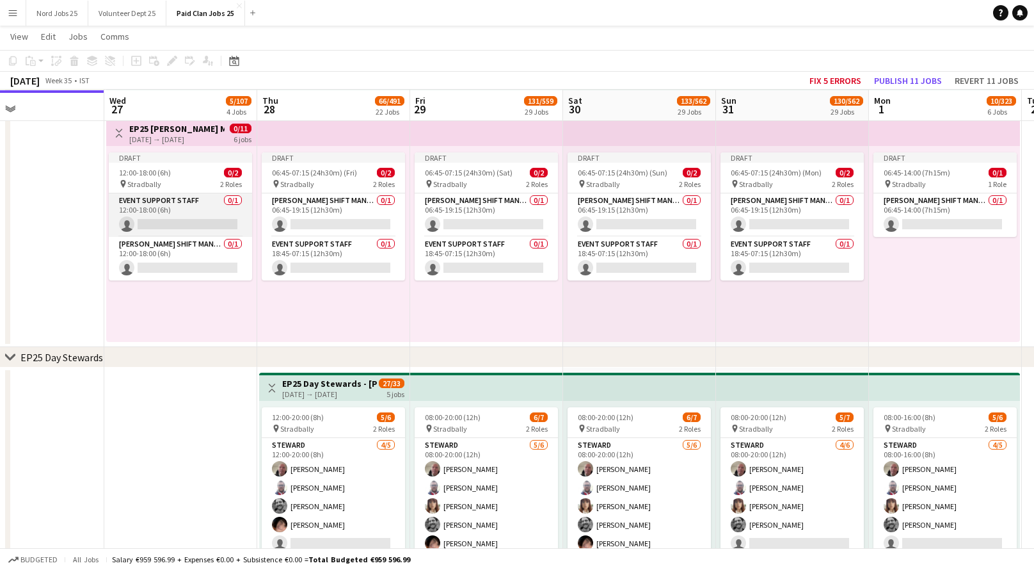
click at [198, 204] on app-card-role "Event Support Staff 0/1 12:00-18:00 (6h) single-neutral-actions" at bounding box center [180, 215] width 143 height 44
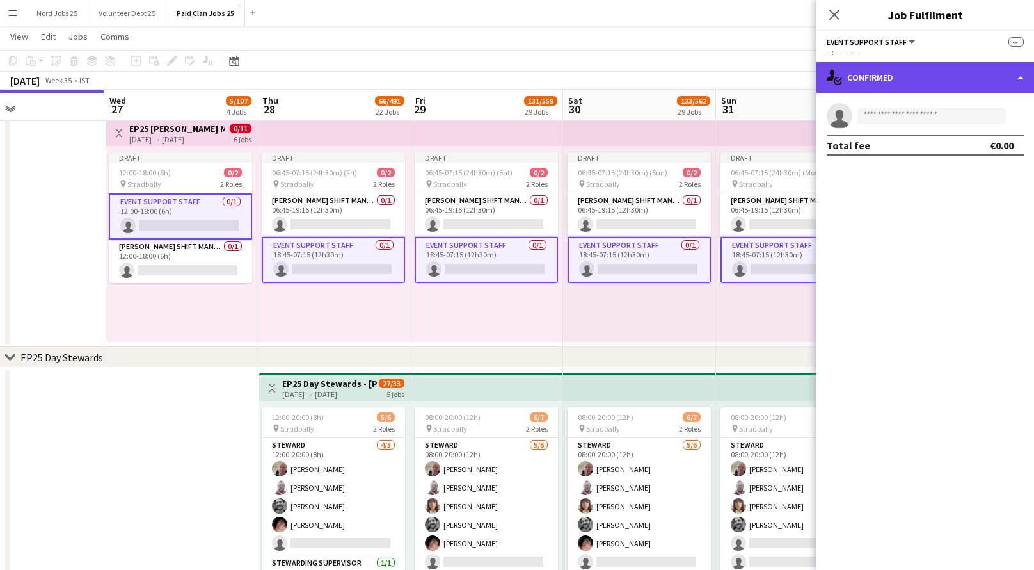
click at [881, 73] on div "single-neutral-actions-check-2 Confirmed" at bounding box center [926, 77] width 218 height 31
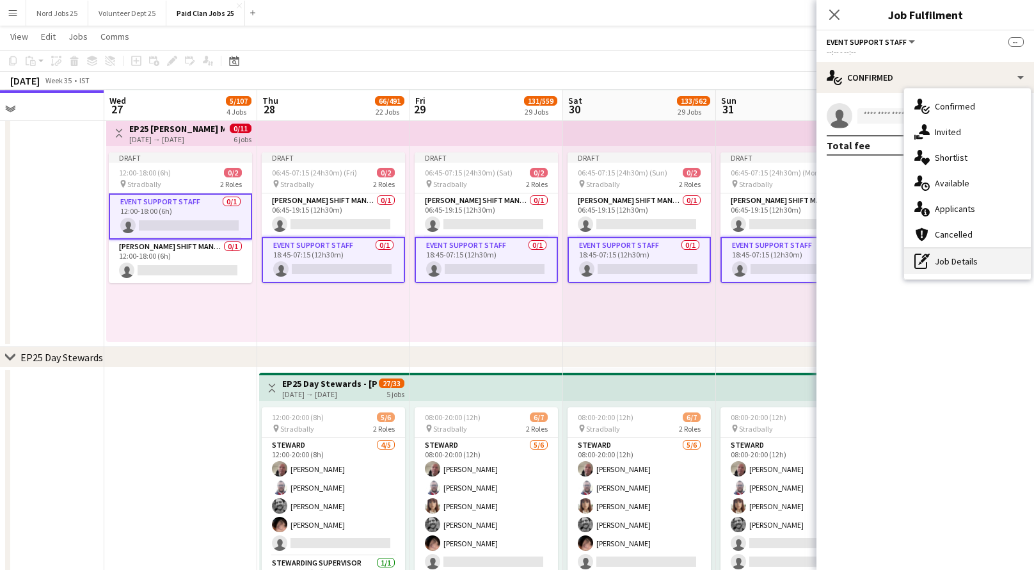
click at [939, 254] on div "pen-write Job Details" at bounding box center [968, 261] width 127 height 26
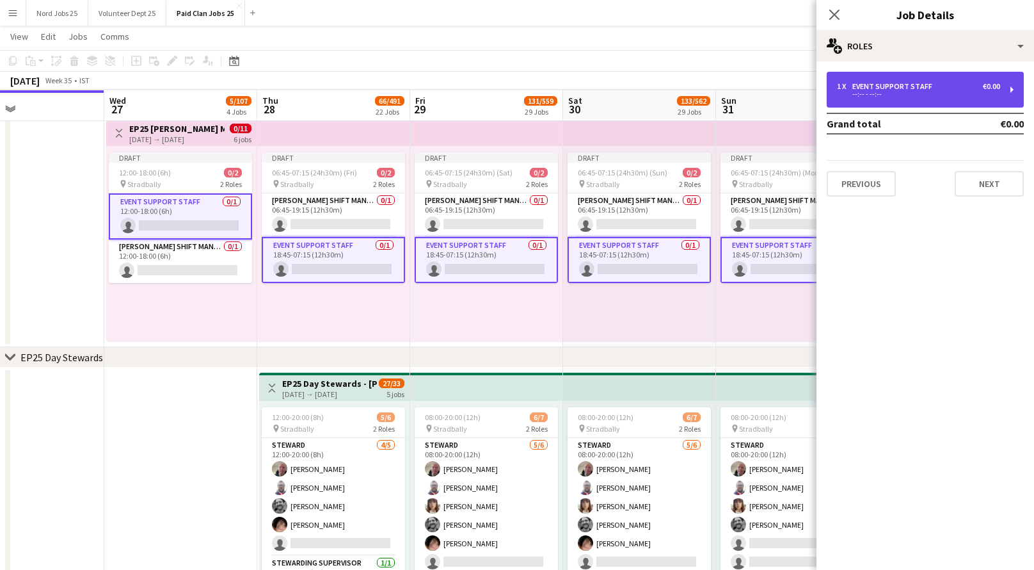
click at [881, 92] on div "--:-- - --:--" at bounding box center [918, 94] width 163 height 6
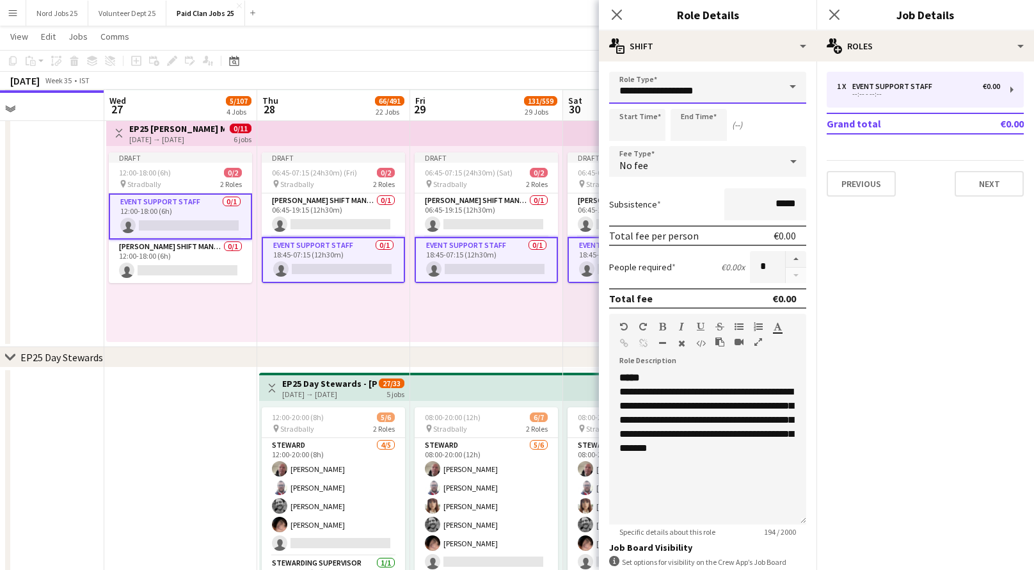
click at [700, 88] on input "**********" at bounding box center [707, 88] width 197 height 32
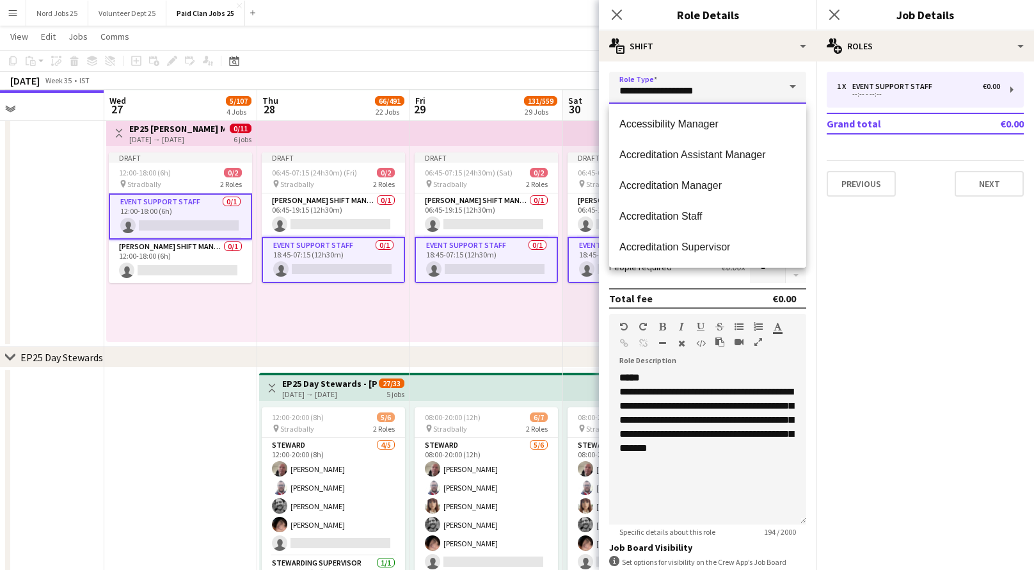
click at [700, 88] on input "**********" at bounding box center [707, 88] width 197 height 32
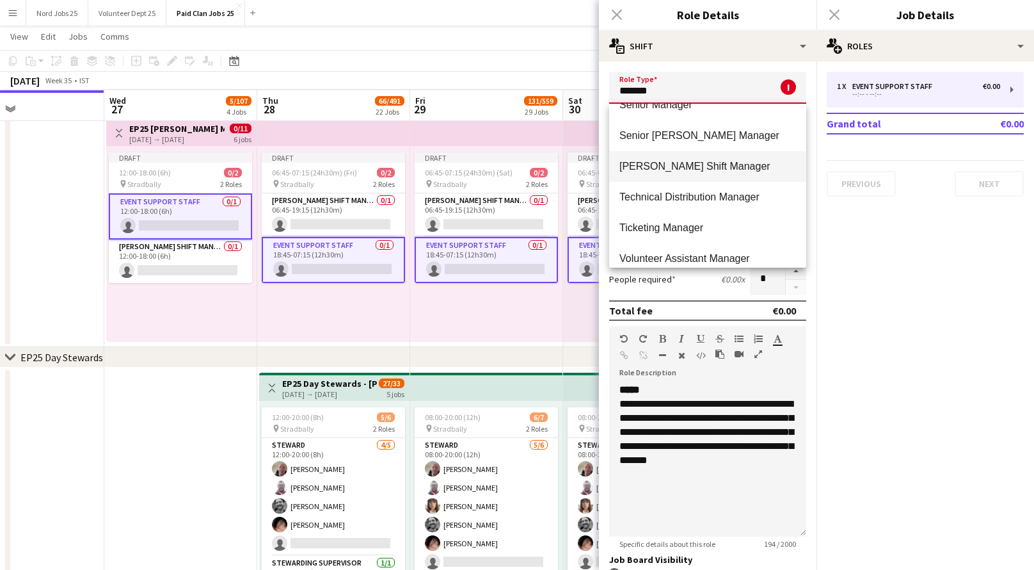
scroll to position [259, 0]
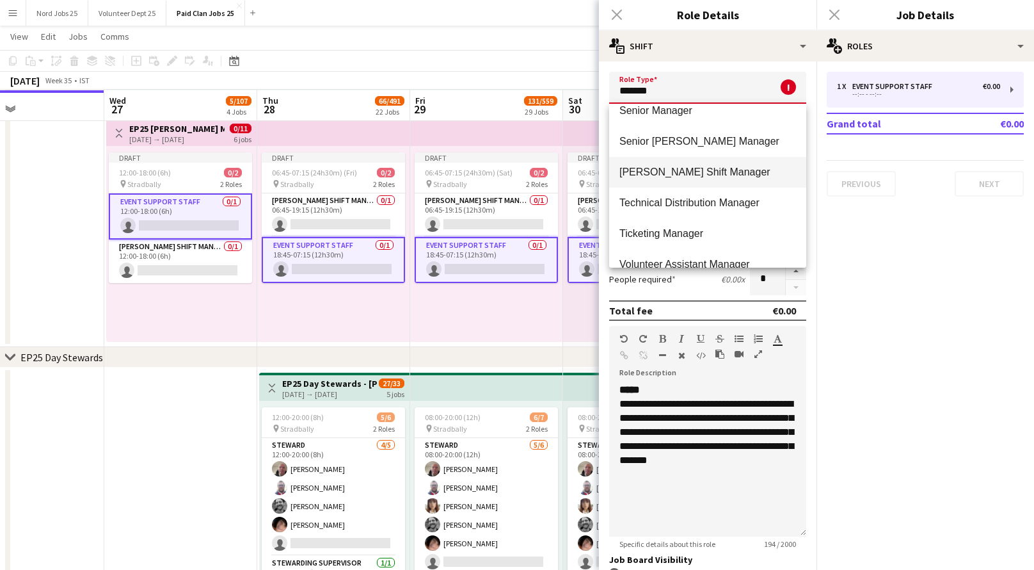
click at [724, 179] on mat-option "Steward Shift Manager" at bounding box center [707, 172] width 197 height 31
type input "**********"
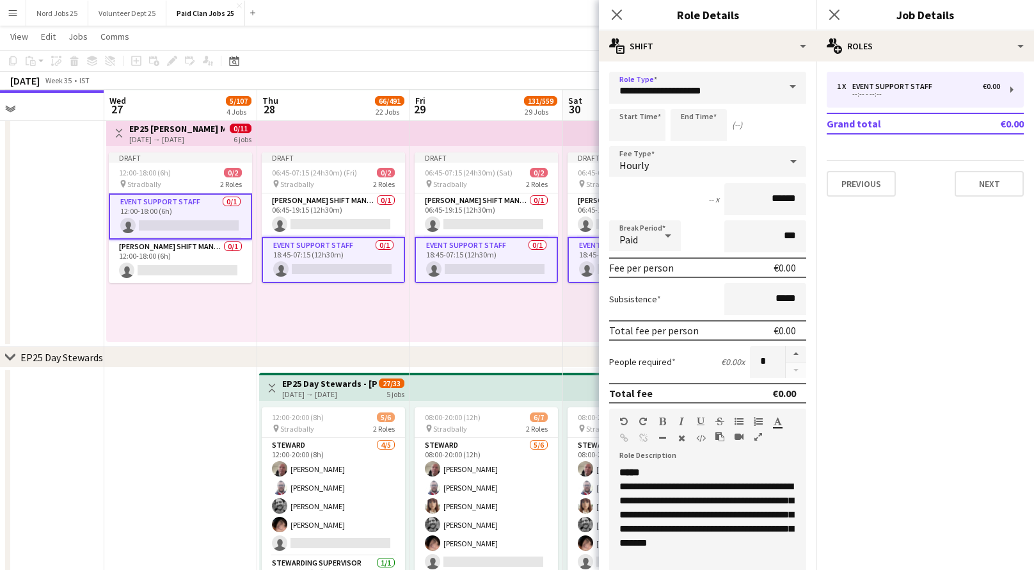
click at [759, 159] on div "Hourly" at bounding box center [695, 161] width 172 height 31
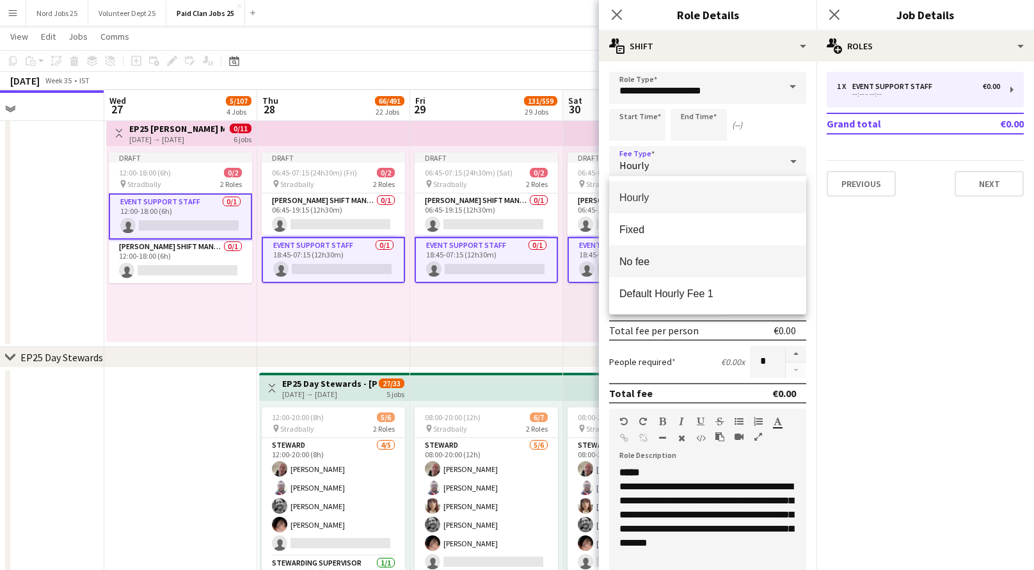
click at [724, 260] on span "No fee" at bounding box center [708, 261] width 177 height 12
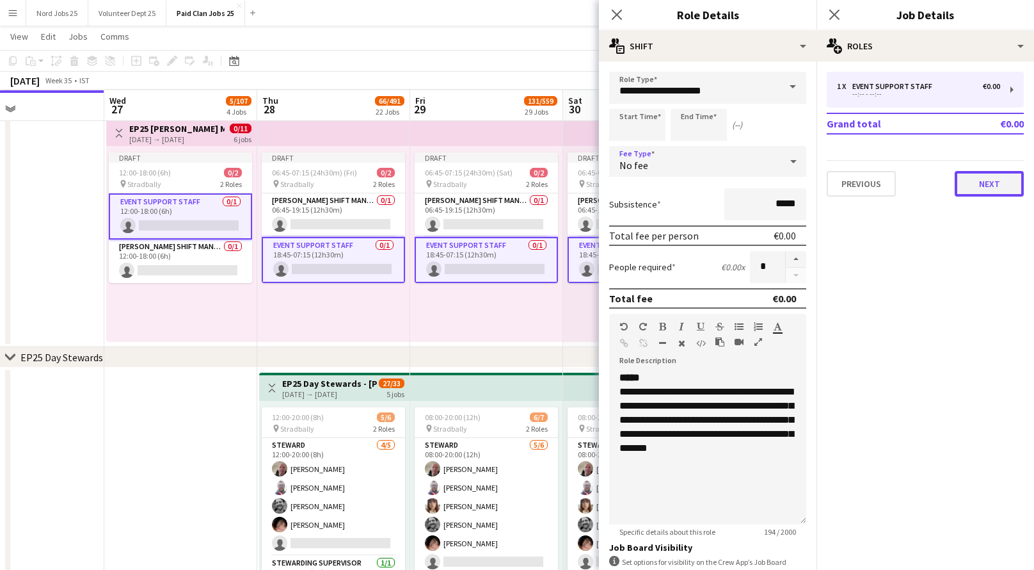
click at [986, 183] on button "Next" at bounding box center [989, 184] width 69 height 26
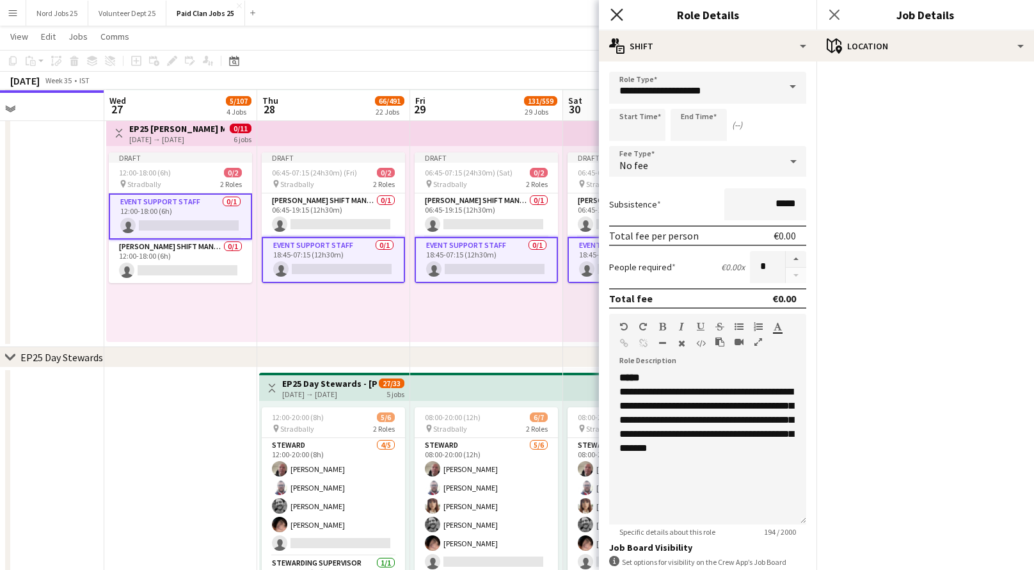
click at [617, 19] on icon "Close pop-in" at bounding box center [617, 14] width 12 height 12
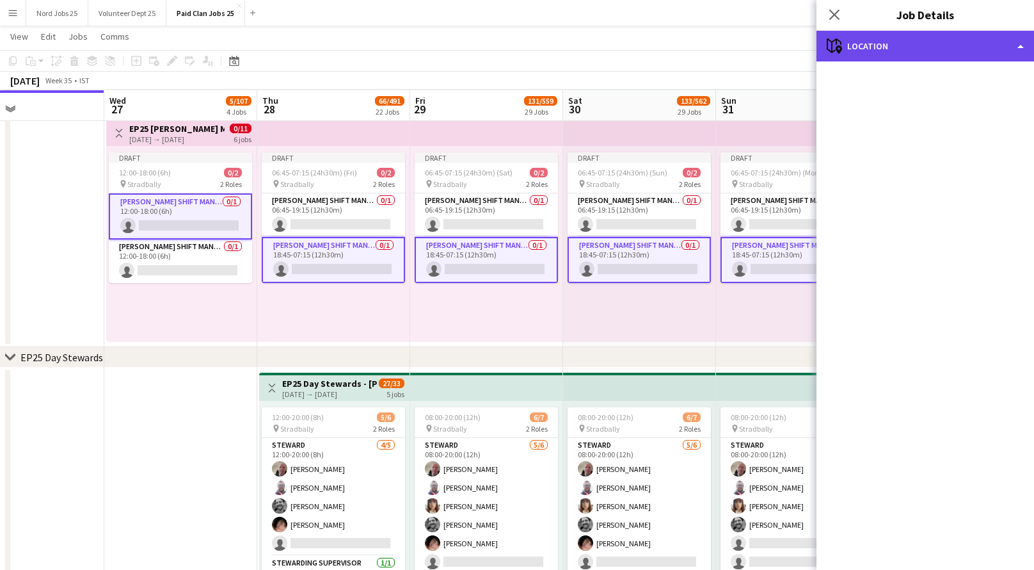
click at [867, 51] on div "maps-pin-1 Location" at bounding box center [926, 46] width 218 height 31
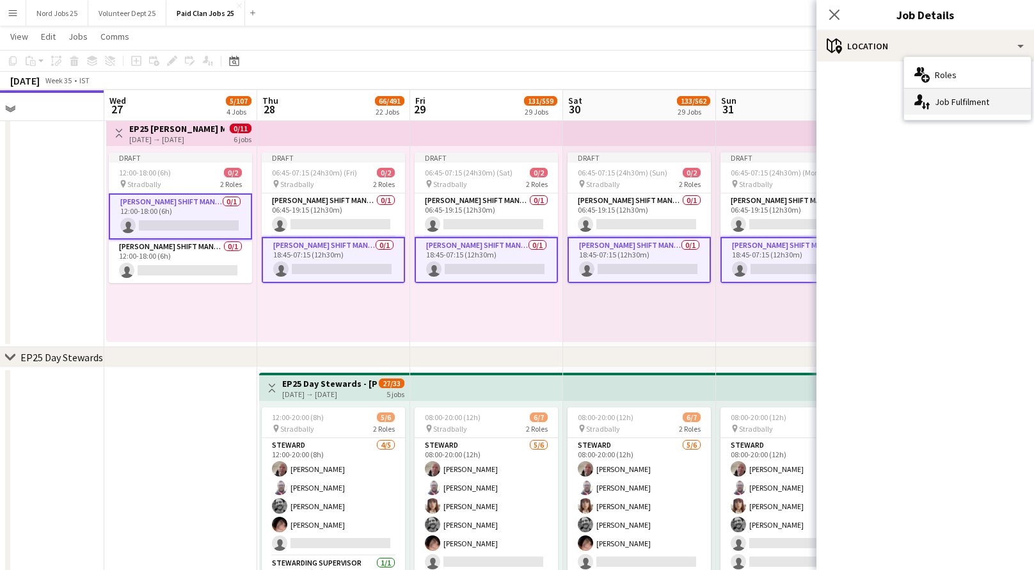
click at [933, 102] on div "single-neutral-actions-up-down Job Fulfilment" at bounding box center [968, 102] width 127 height 26
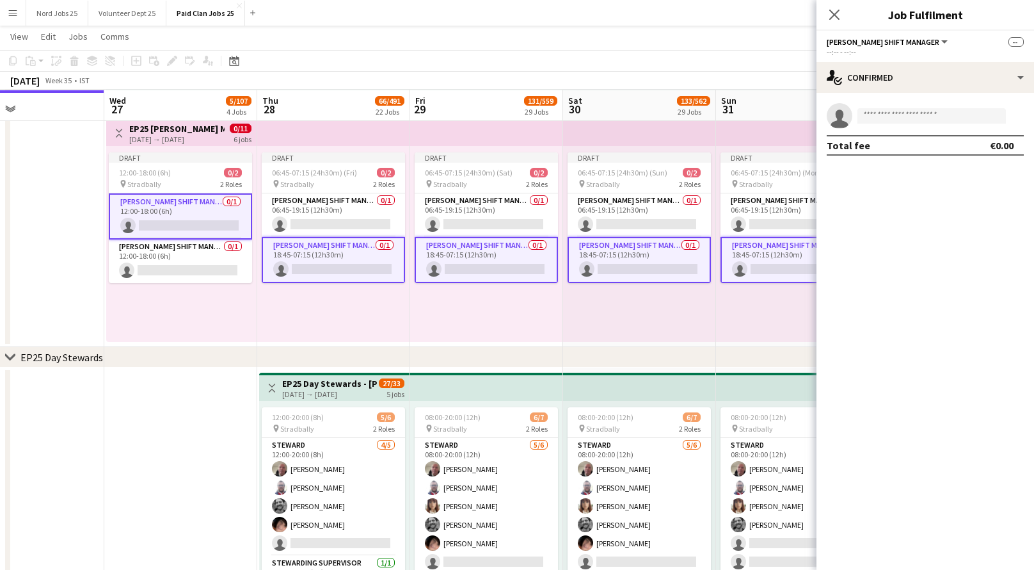
click at [295, 138] on app-top-bar at bounding box center [333, 132] width 153 height 28
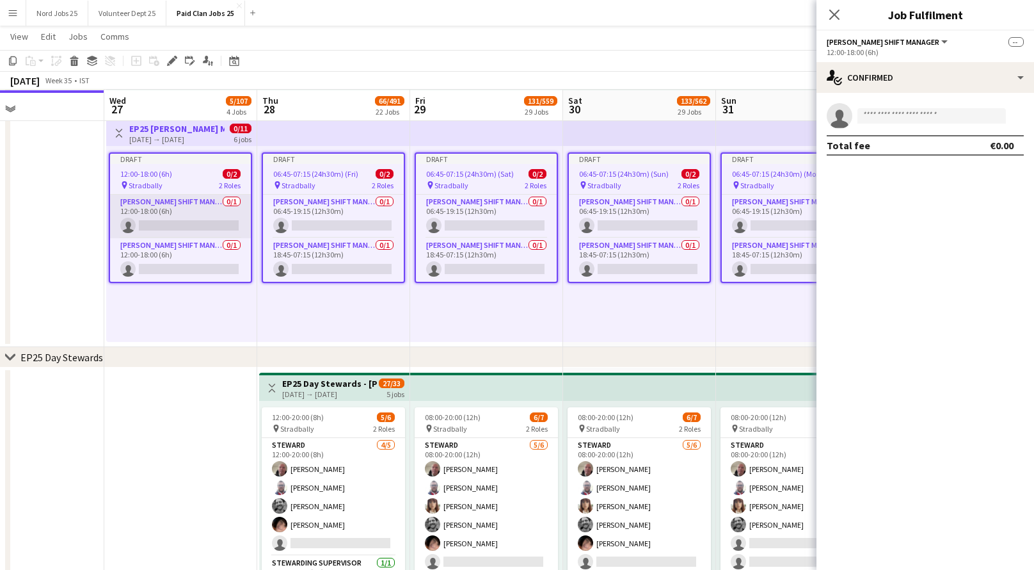
click at [182, 208] on app-card-role "Steward Shift Manager 0/1 12:00-18:00 (6h) single-neutral-actions" at bounding box center [180, 217] width 141 height 44
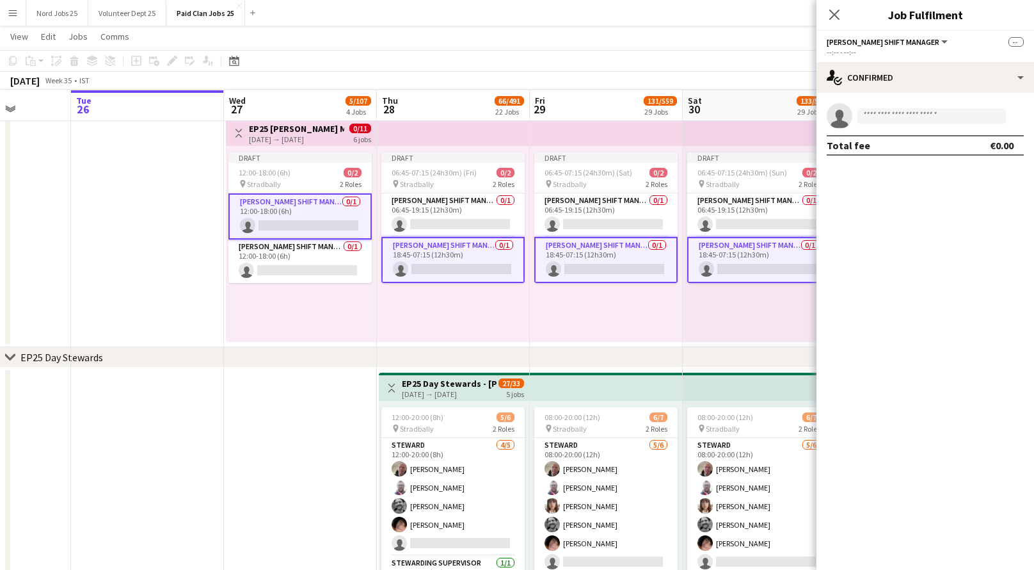
scroll to position [0, 379]
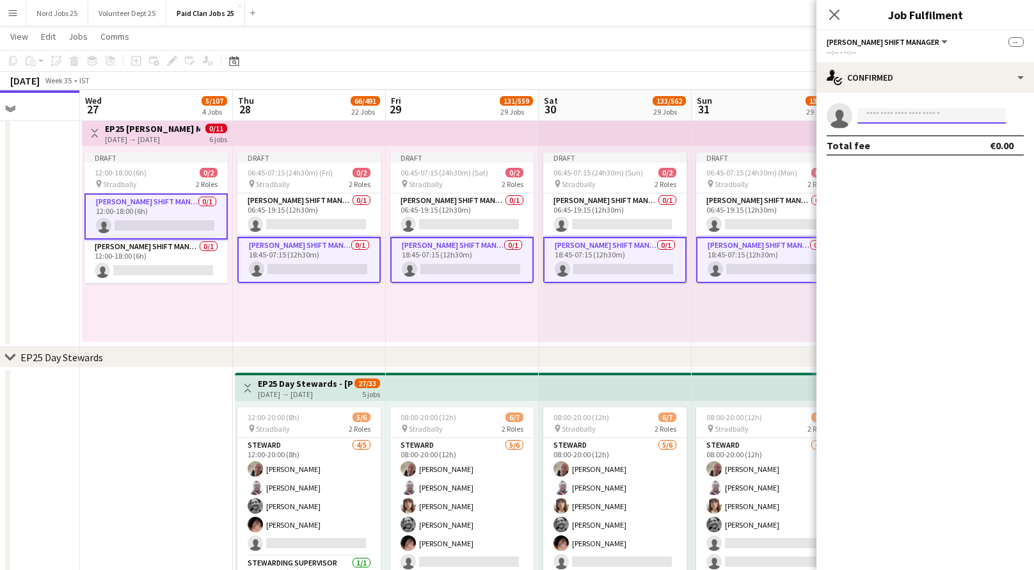
click at [887, 115] on input at bounding box center [932, 115] width 149 height 15
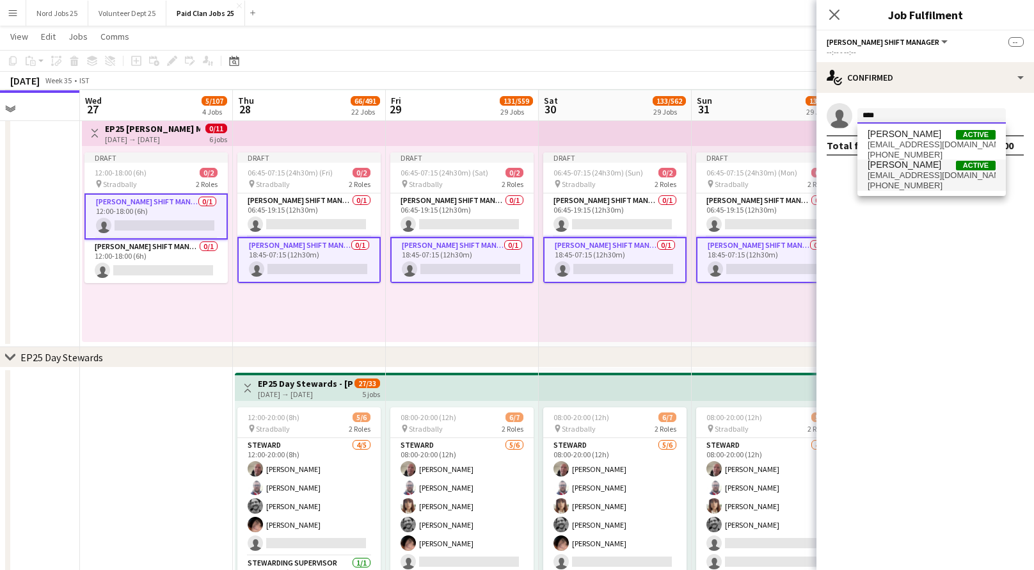
type input "****"
click at [908, 172] on span "mrdavidrock@gmail.com" at bounding box center [932, 175] width 128 height 10
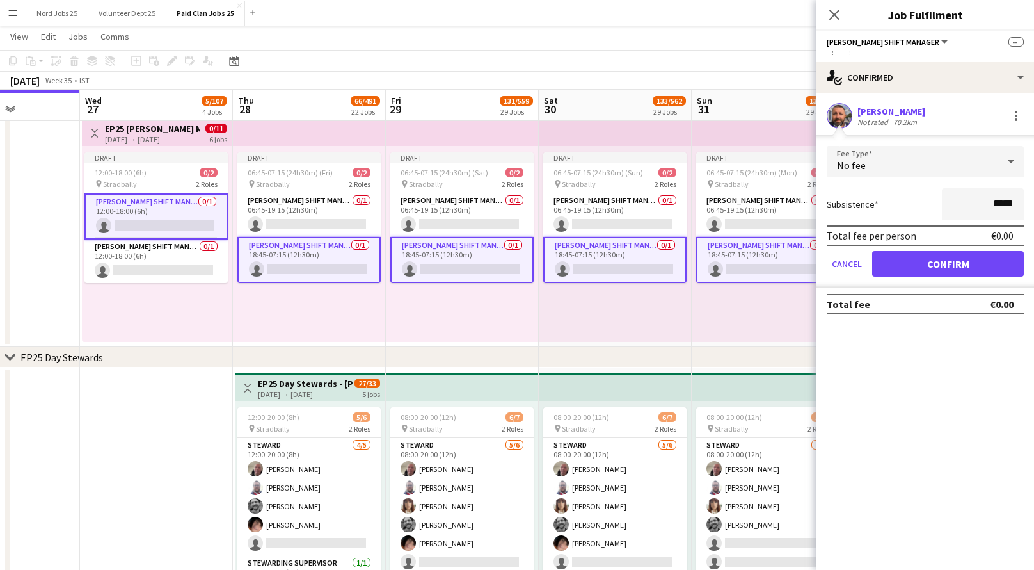
click at [915, 162] on div "No fee" at bounding box center [913, 161] width 172 height 31
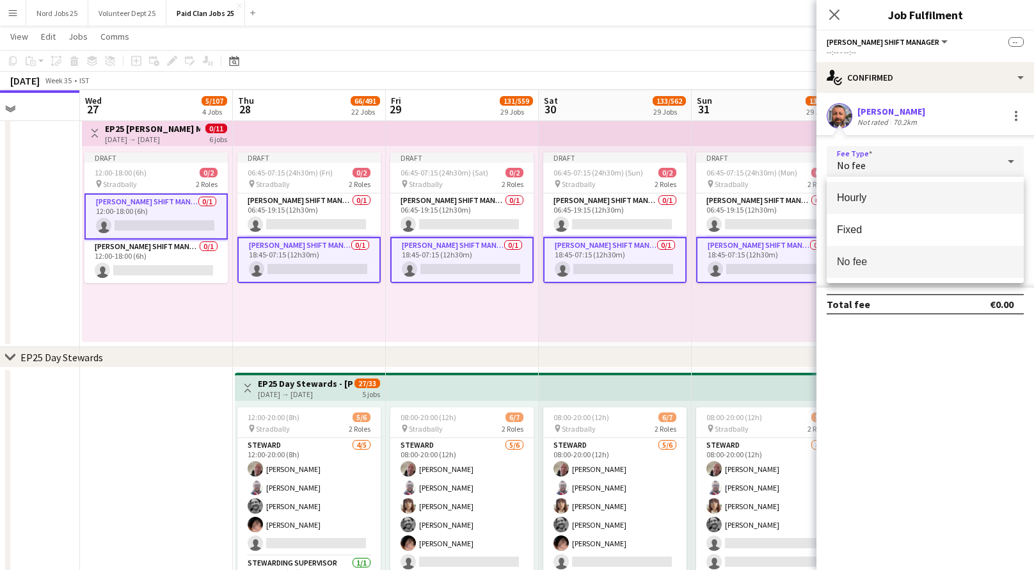
click at [909, 197] on span "Hourly" at bounding box center [925, 197] width 177 height 12
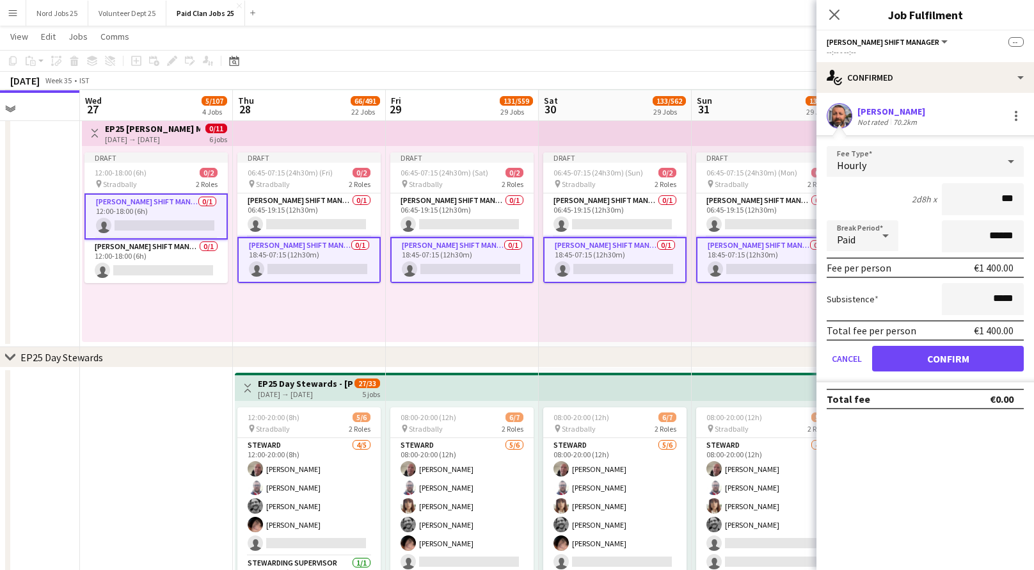
type input "***"
click at [943, 358] on button "Confirm" at bounding box center [949, 359] width 152 height 26
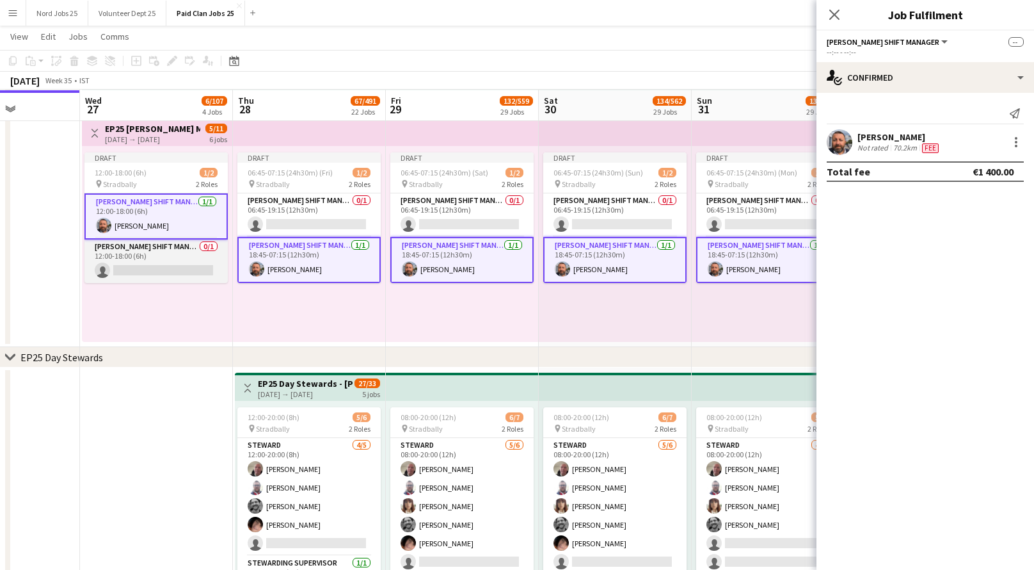
click at [161, 257] on app-card-role "Steward Shift Manager 0/1 12:00-18:00 (6h) single-neutral-actions" at bounding box center [156, 261] width 143 height 44
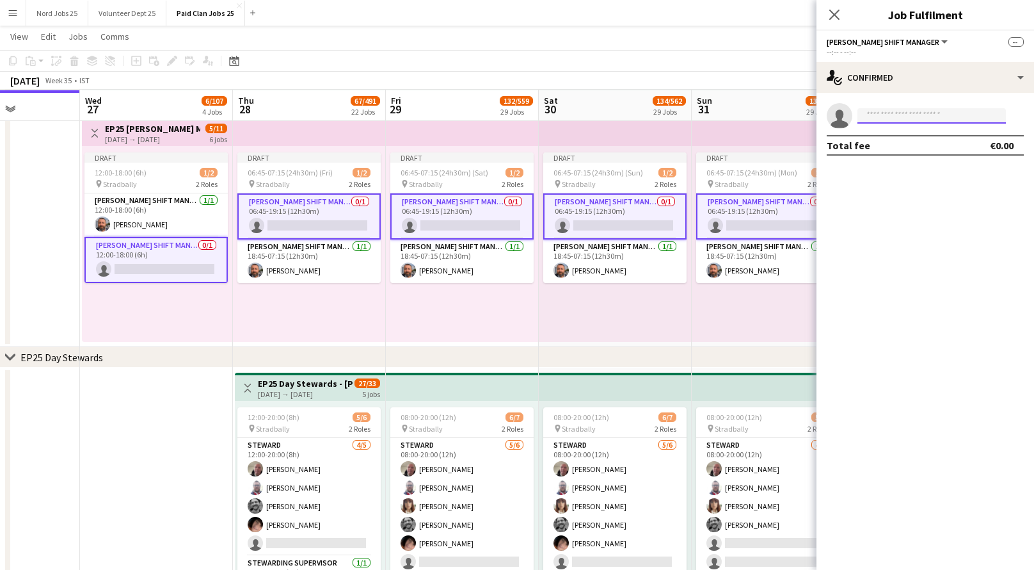
click at [892, 115] on input at bounding box center [932, 115] width 149 height 15
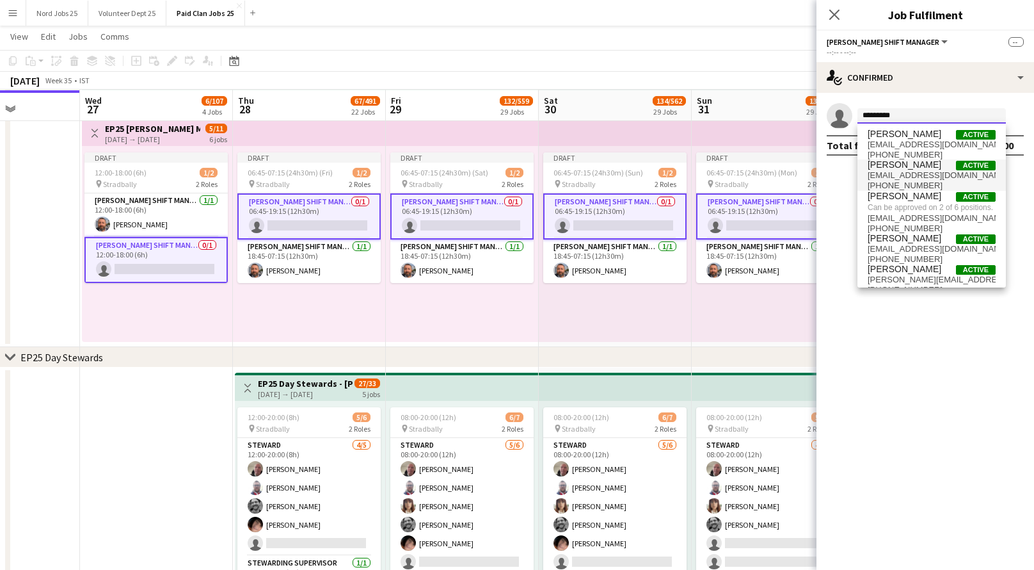
type input "**********"
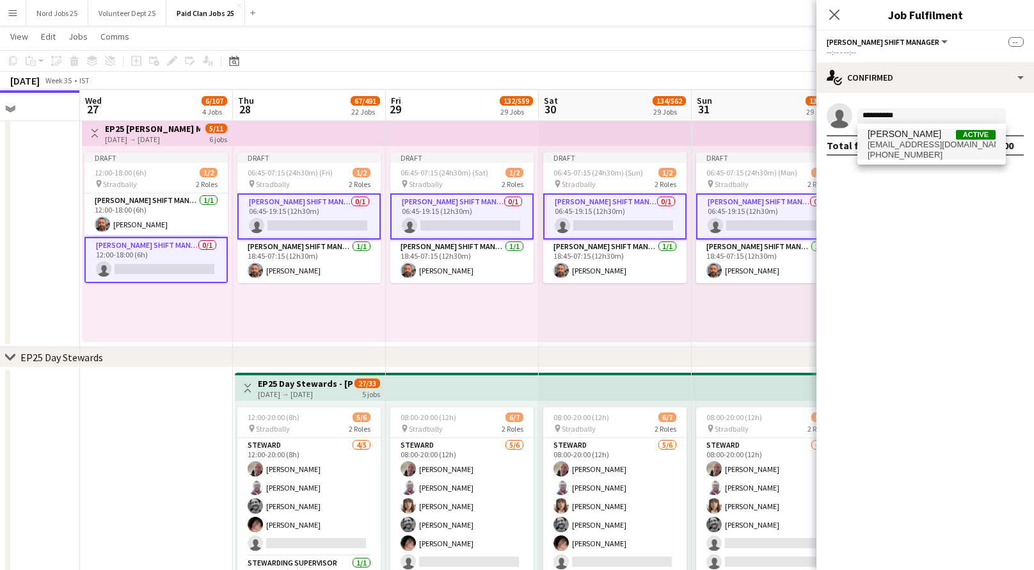
click at [917, 141] on span "mollyfeckingmeade@gmail.com" at bounding box center [932, 145] width 128 height 10
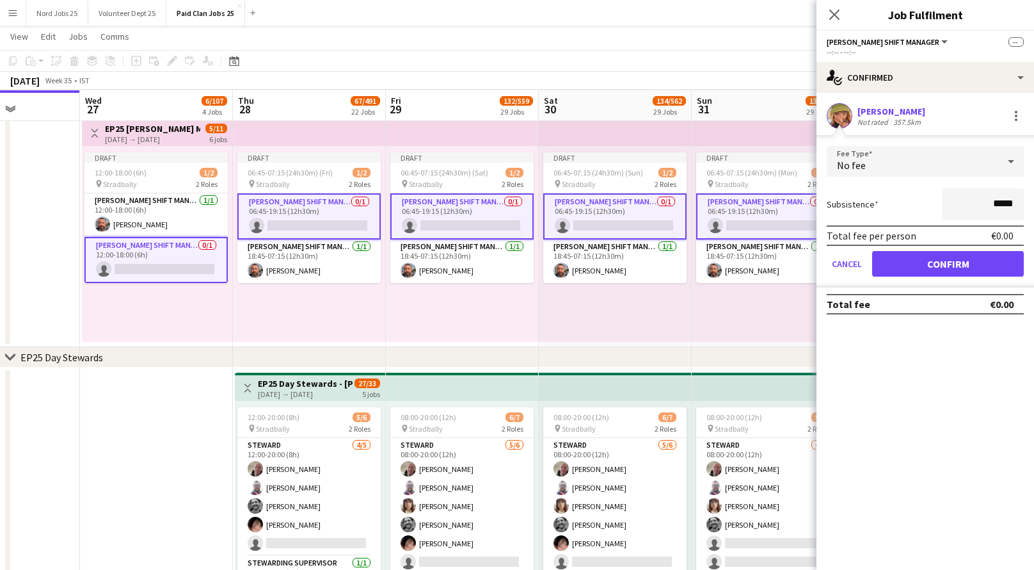
click at [953, 166] on div "No fee" at bounding box center [913, 161] width 172 height 31
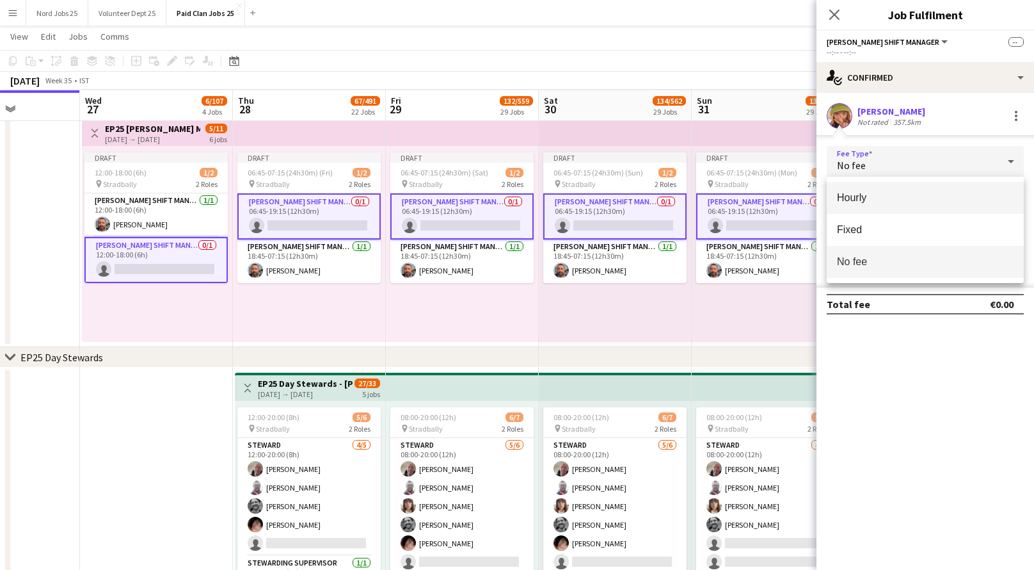
click at [940, 202] on span "Hourly" at bounding box center [925, 197] width 177 height 12
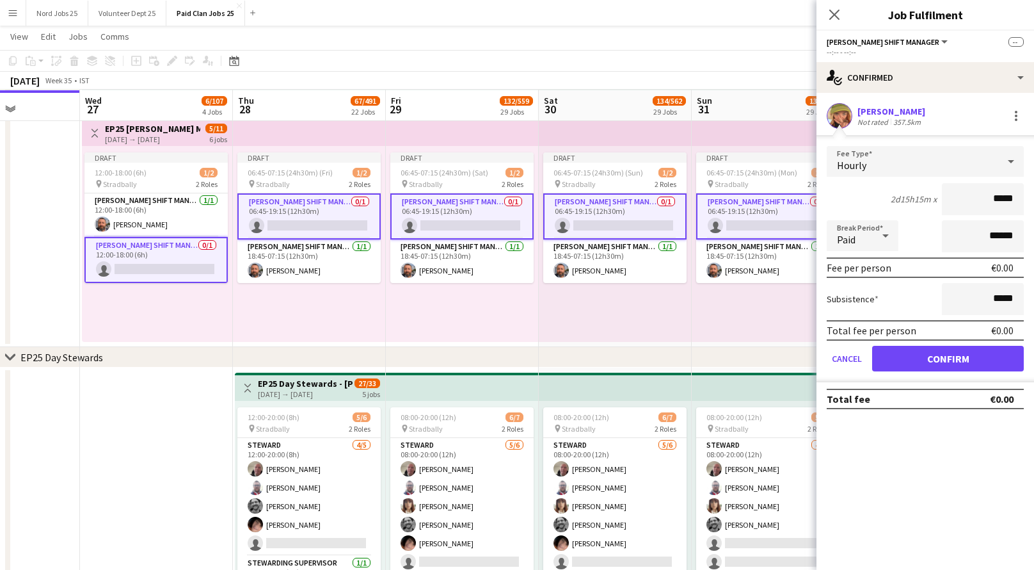
click at [1004, 199] on input "*****" at bounding box center [983, 199] width 82 height 32
type input "***"
click at [965, 356] on button "Confirm" at bounding box center [949, 359] width 152 height 26
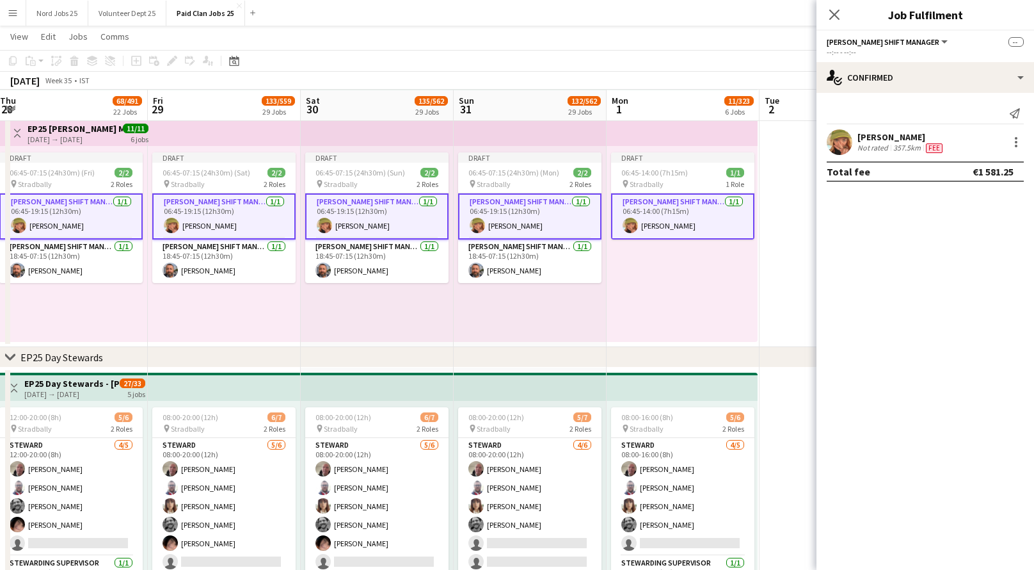
scroll to position [0, 462]
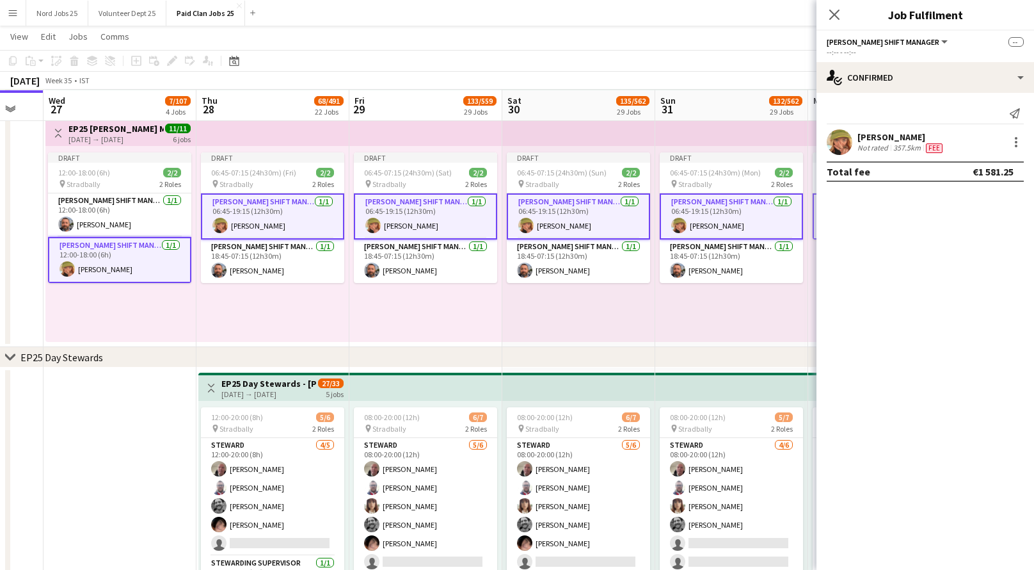
scroll to position [0, 420]
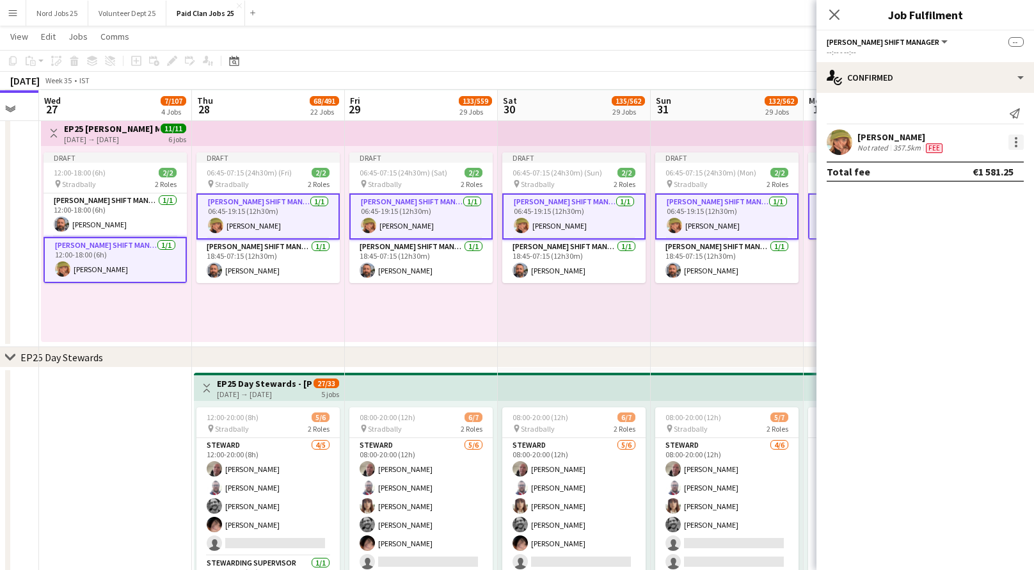
click at [1014, 138] on div at bounding box center [1016, 141] width 15 height 15
click at [892, 232] on div at bounding box center [517, 285] width 1034 height 570
click at [835, 13] on icon at bounding box center [834, 14] width 12 height 12
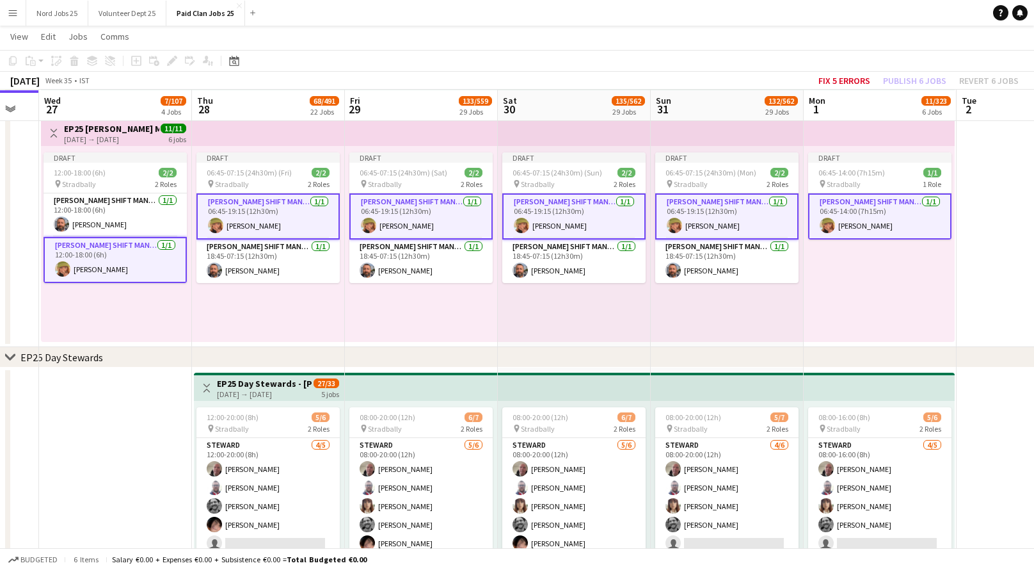
click at [234, 136] on app-top-bar at bounding box center [268, 132] width 153 height 28
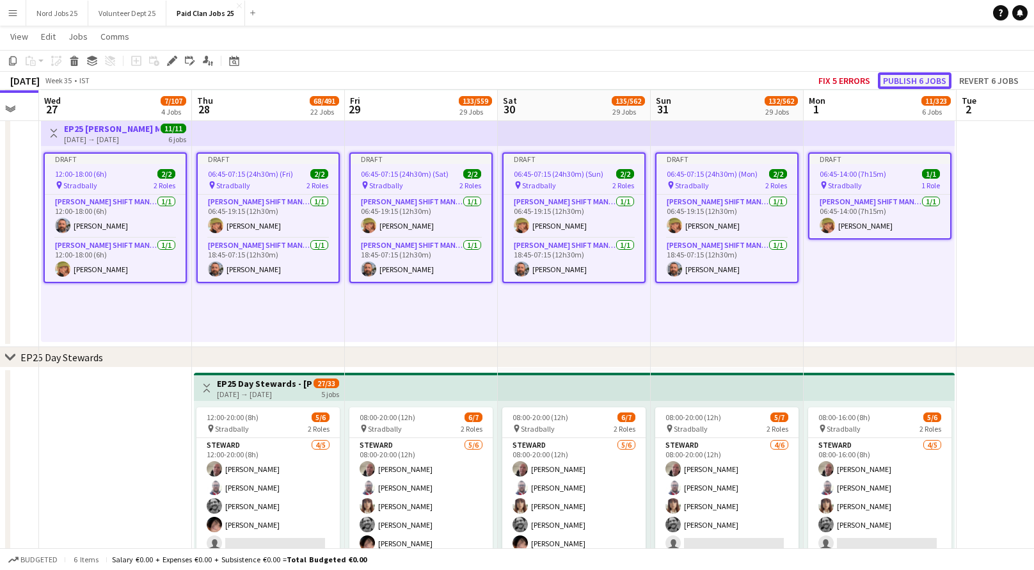
click at [900, 79] on button "Publish 6 jobs" at bounding box center [915, 80] width 74 height 17
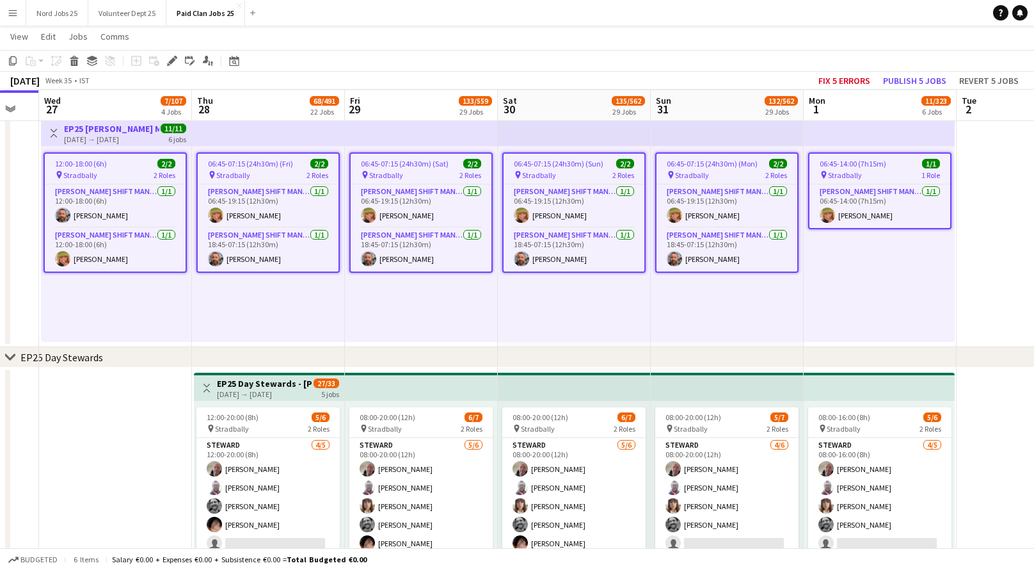
click at [610, 138] on app-top-bar at bounding box center [574, 132] width 153 height 28
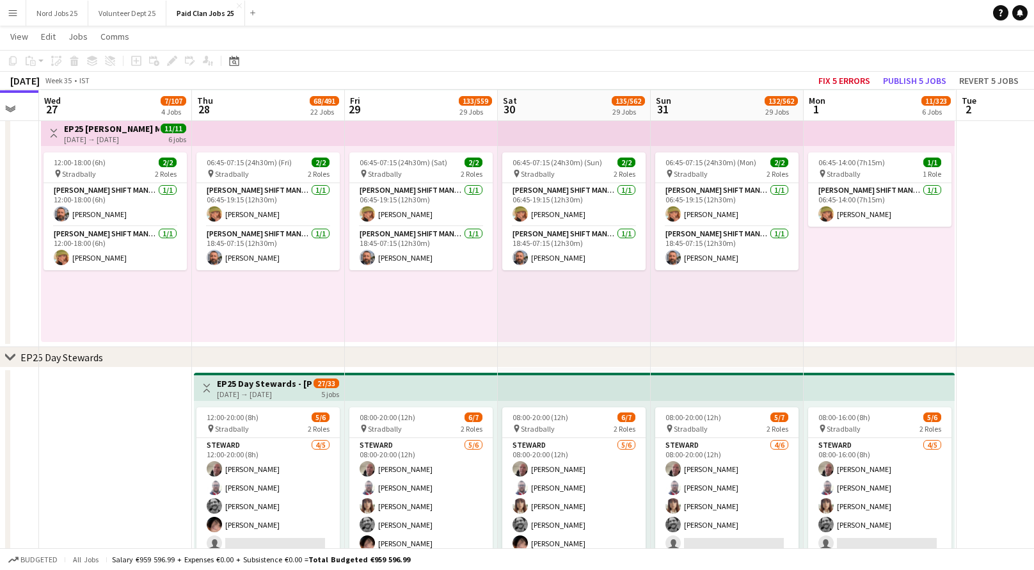
click at [601, 138] on app-top-bar at bounding box center [574, 132] width 153 height 28
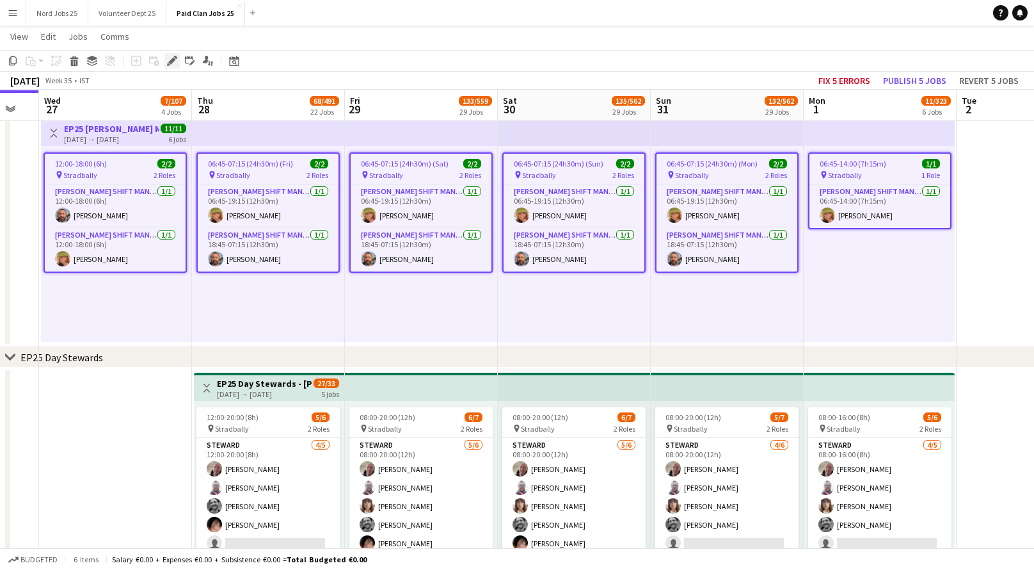
click at [172, 63] on icon "Edit" at bounding box center [172, 61] width 10 height 10
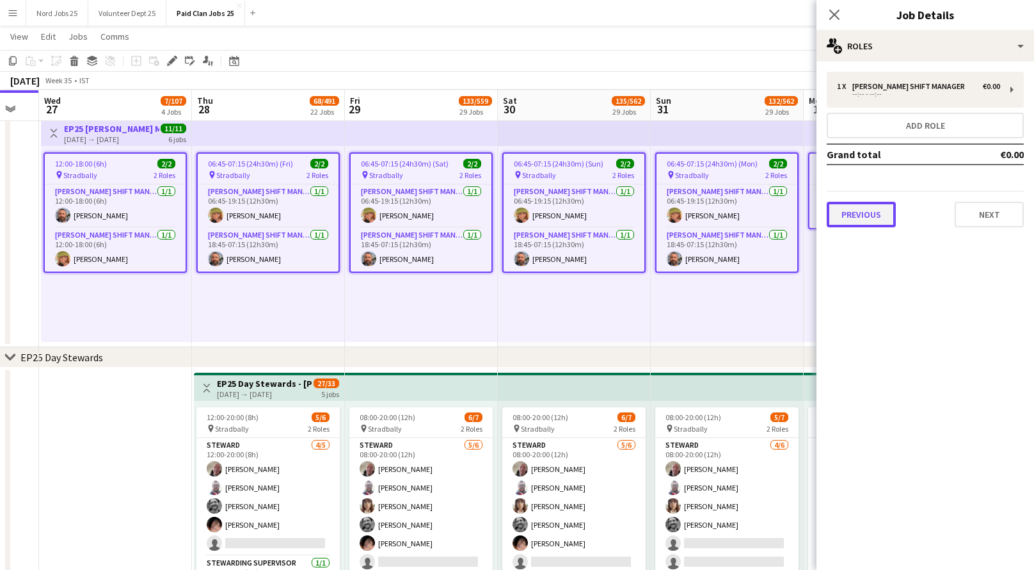
click at [858, 213] on button "Previous" at bounding box center [861, 215] width 69 height 26
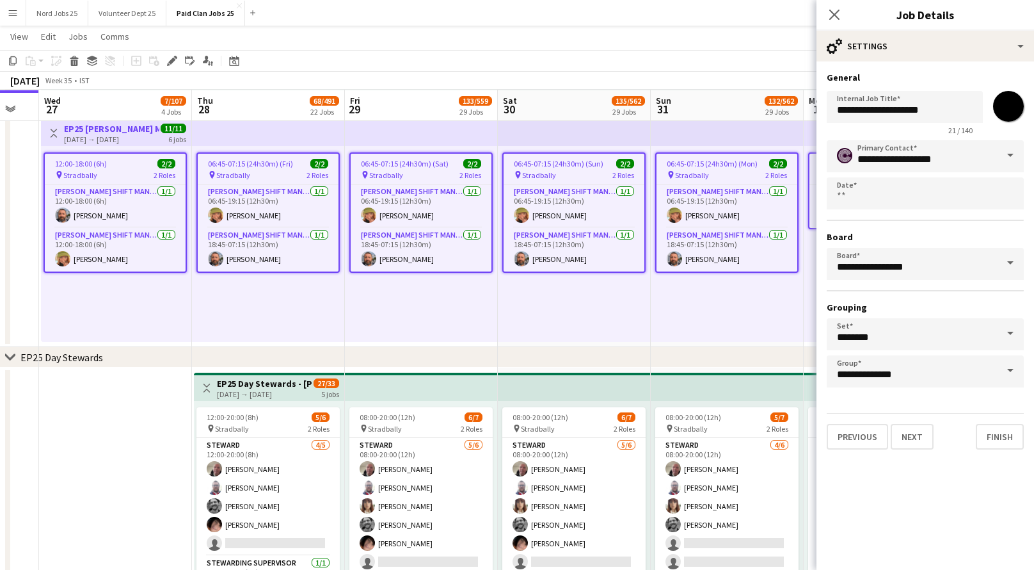
click at [1010, 113] on input "*******" at bounding box center [1009, 106] width 46 height 46
click at [832, 13] on icon at bounding box center [834, 14] width 12 height 12
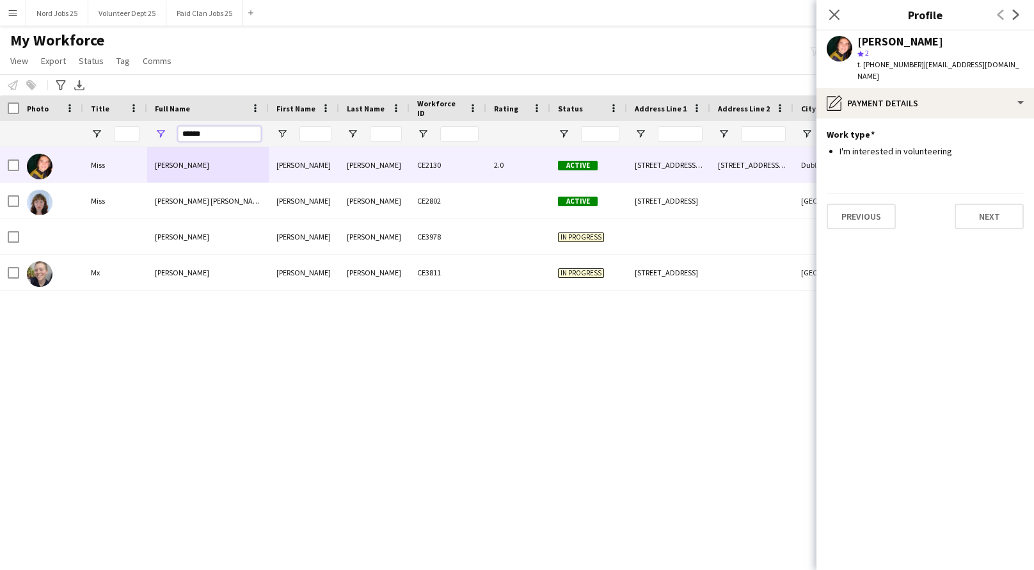
click at [201, 133] on input "******" at bounding box center [219, 133] width 83 height 15
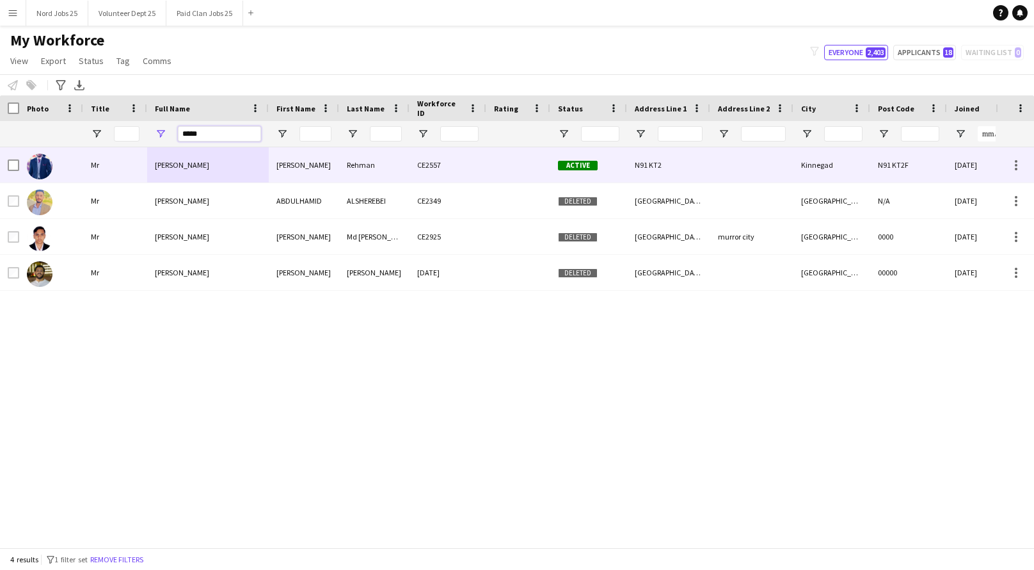
type input "*****"
click at [206, 170] on div "Abdul Rehman" at bounding box center [208, 164] width 122 height 35
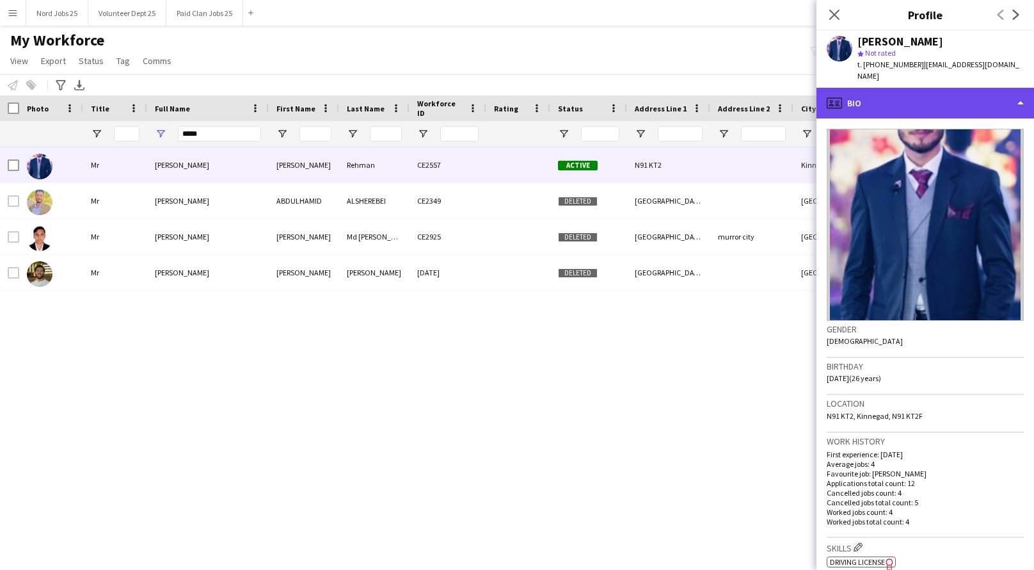
click at [922, 88] on div "profile Bio" at bounding box center [926, 103] width 218 height 31
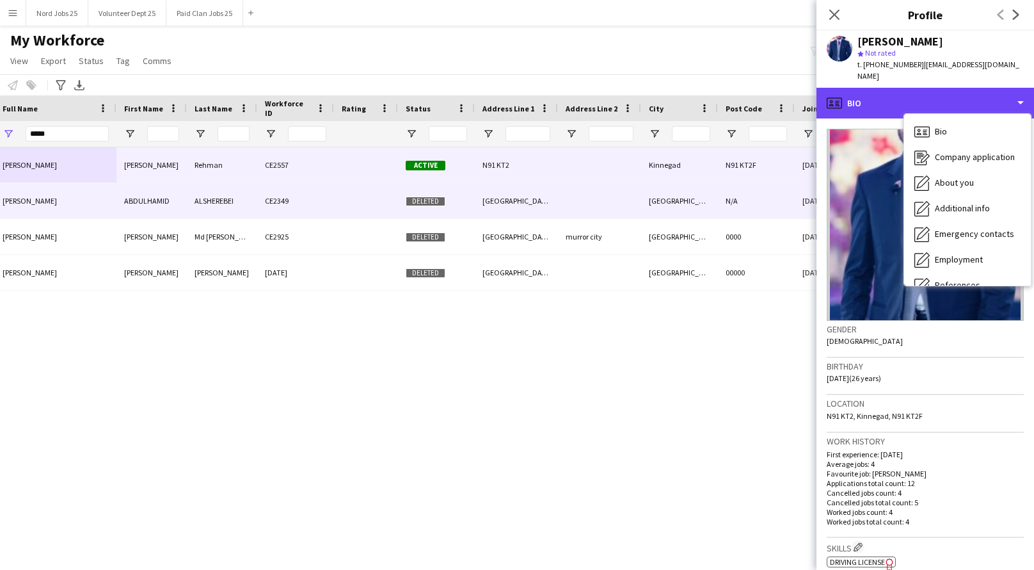
scroll to position [0, 152]
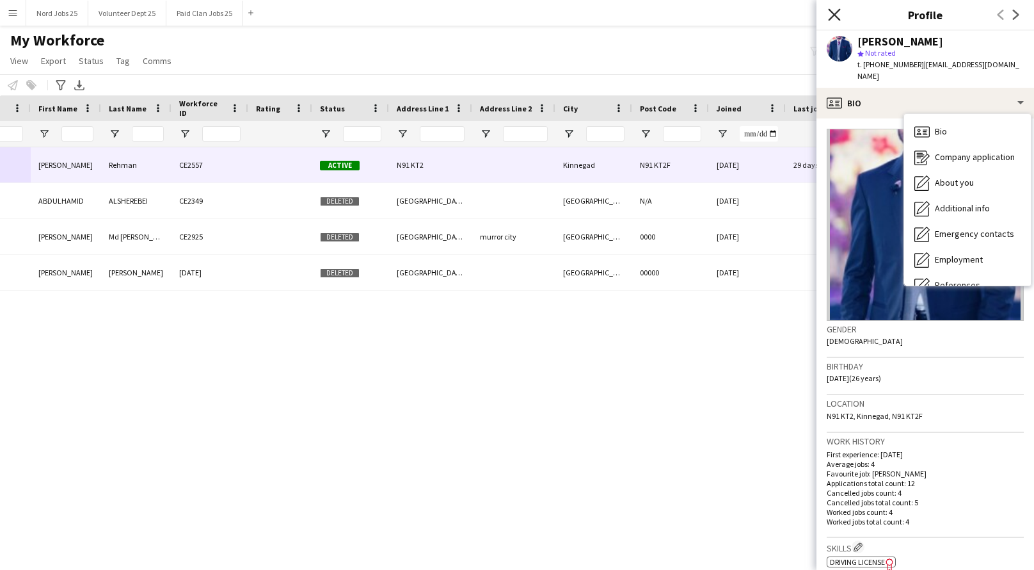
click at [828, 16] on icon "Close pop-in" at bounding box center [834, 14] width 12 height 12
